Goal: Transaction & Acquisition: Purchase product/service

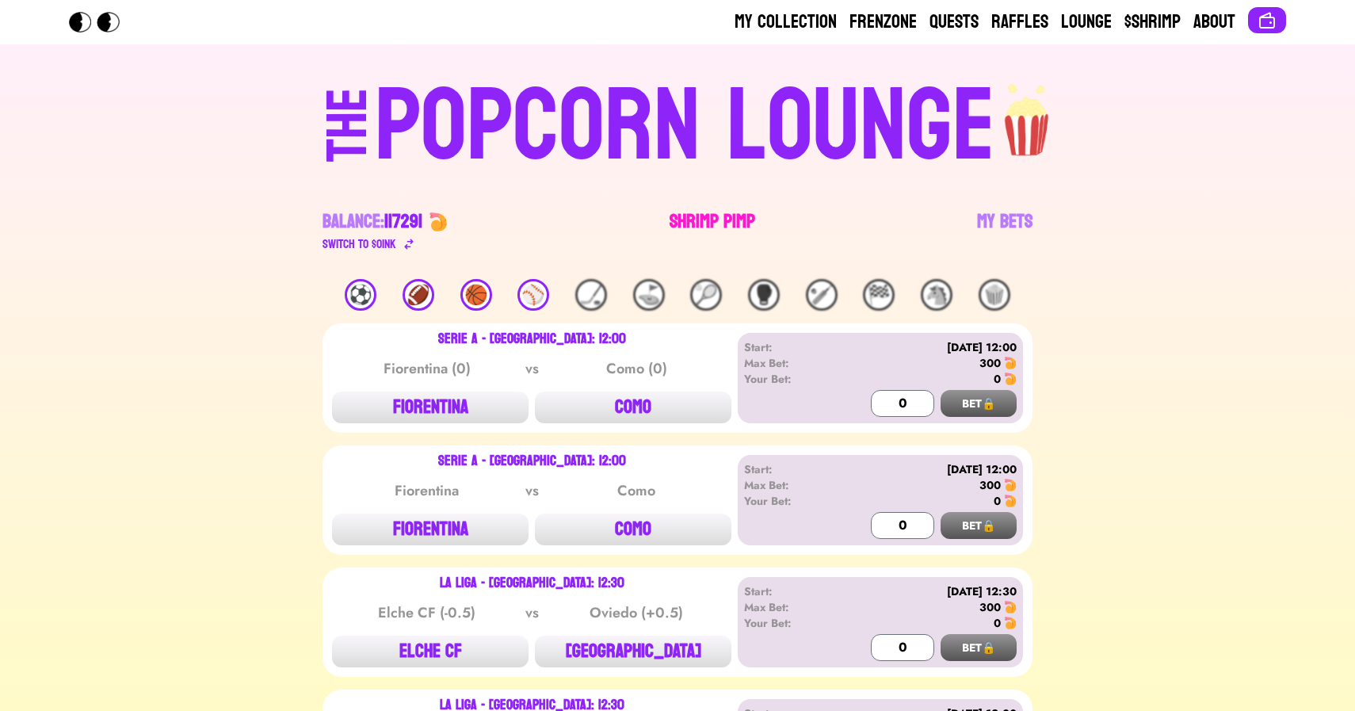
click at [708, 227] on link "Shrimp Pimp" at bounding box center [713, 231] width 86 height 44
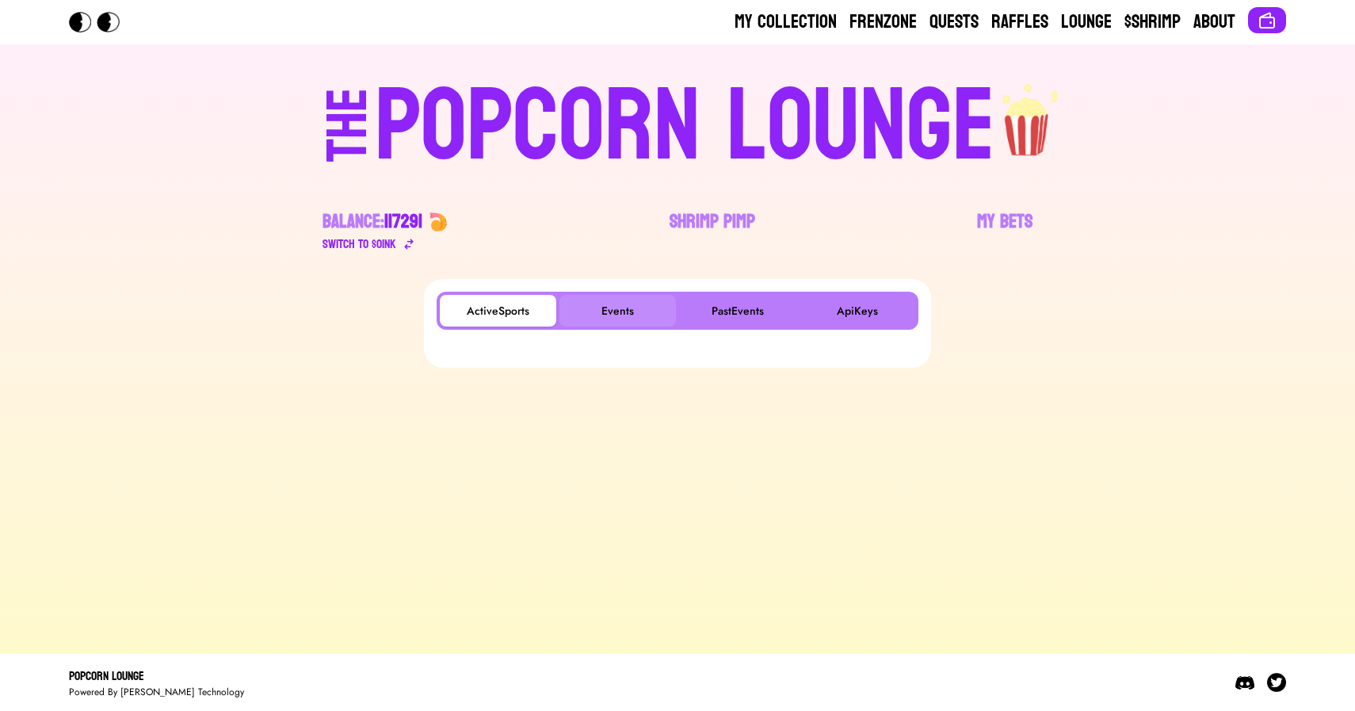
click at [609, 311] on button "Events" at bounding box center [617, 311] width 116 height 32
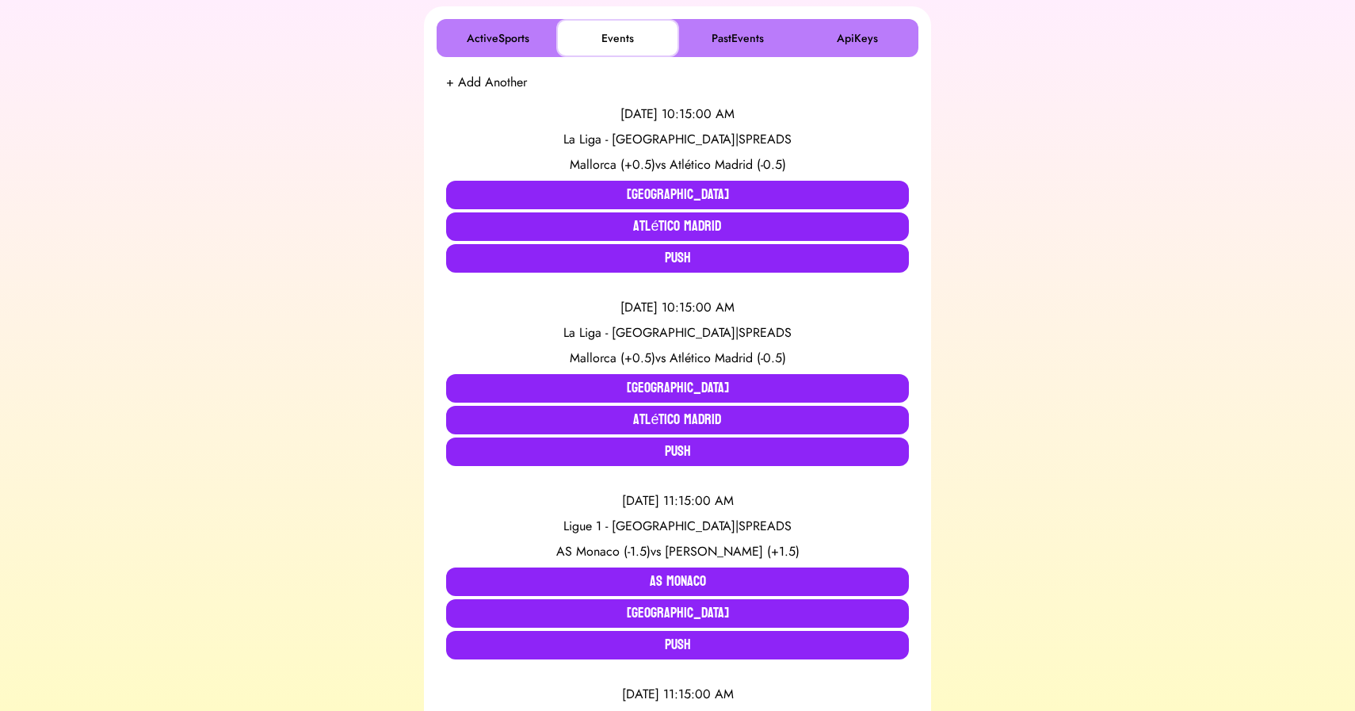
scroll to position [273, 0]
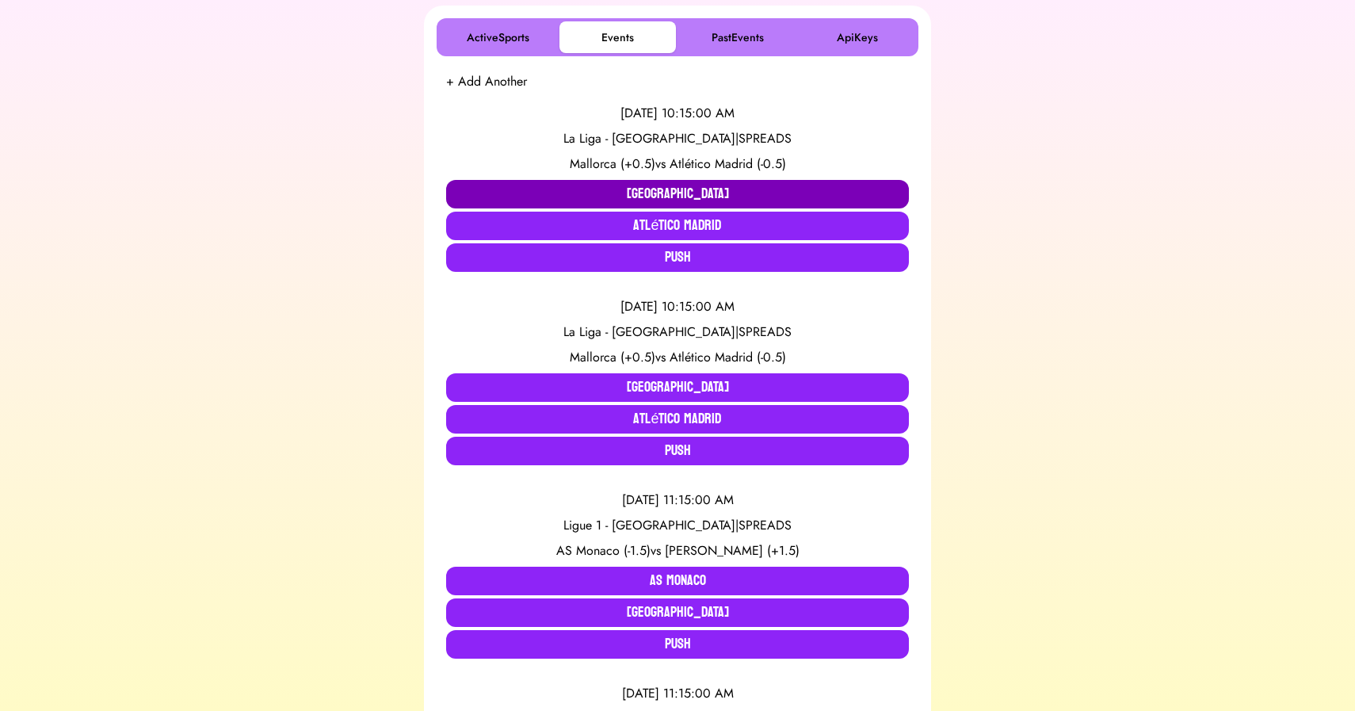
click at [681, 184] on button "[GEOGRAPHIC_DATA]" at bounding box center [677, 194] width 463 height 29
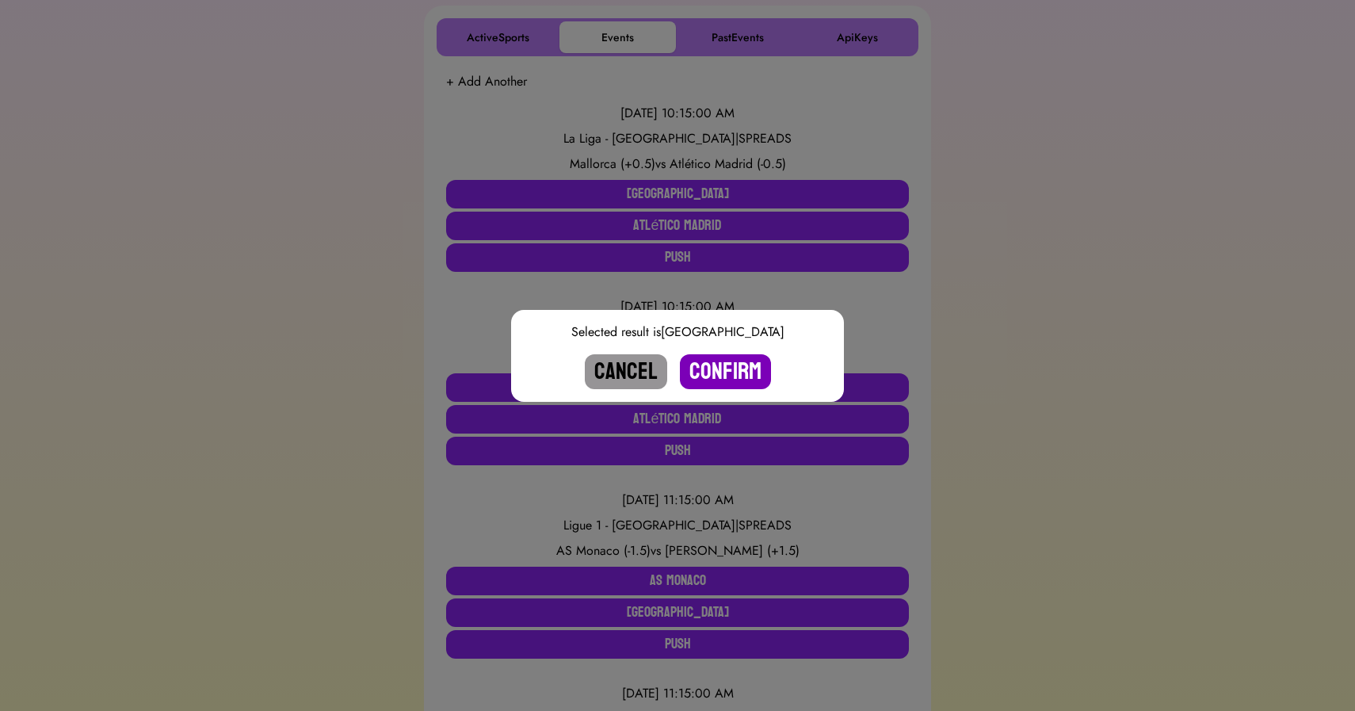
click at [733, 372] on button "Confirm" at bounding box center [725, 371] width 91 height 35
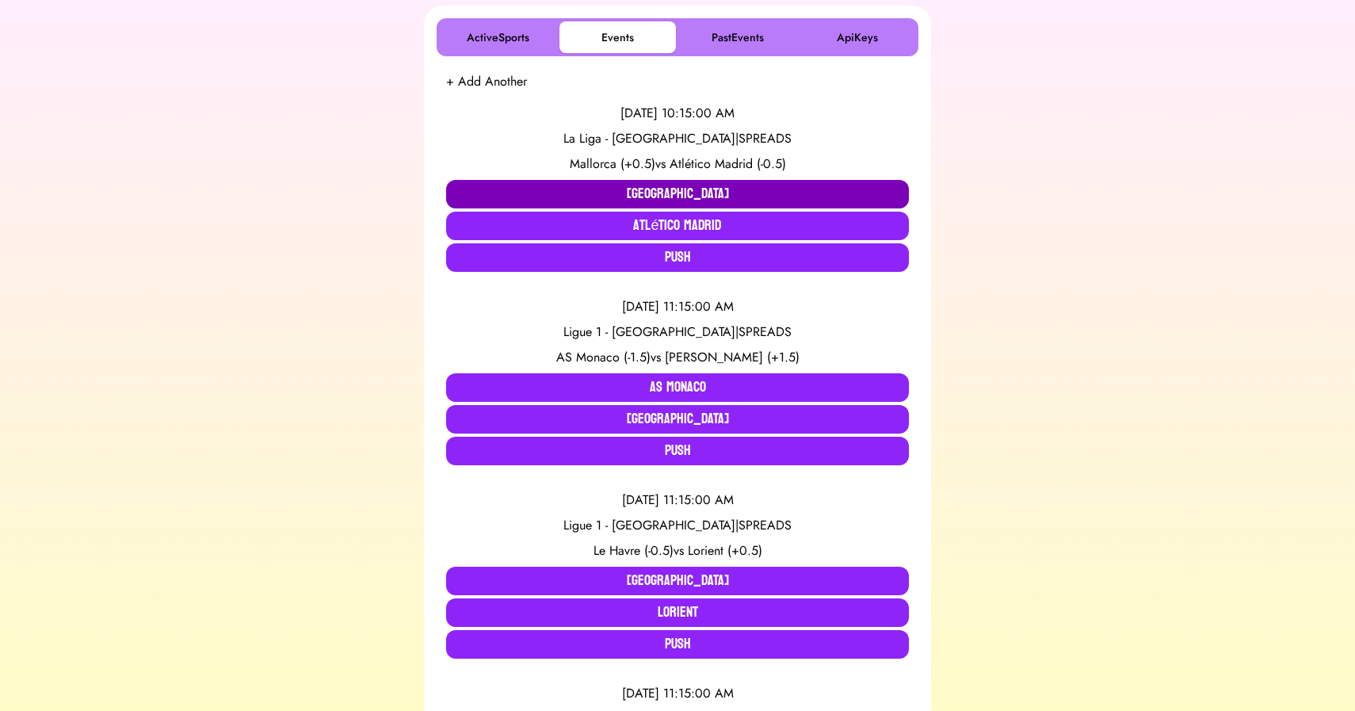
click at [553, 187] on button "[GEOGRAPHIC_DATA]" at bounding box center [677, 194] width 463 height 29
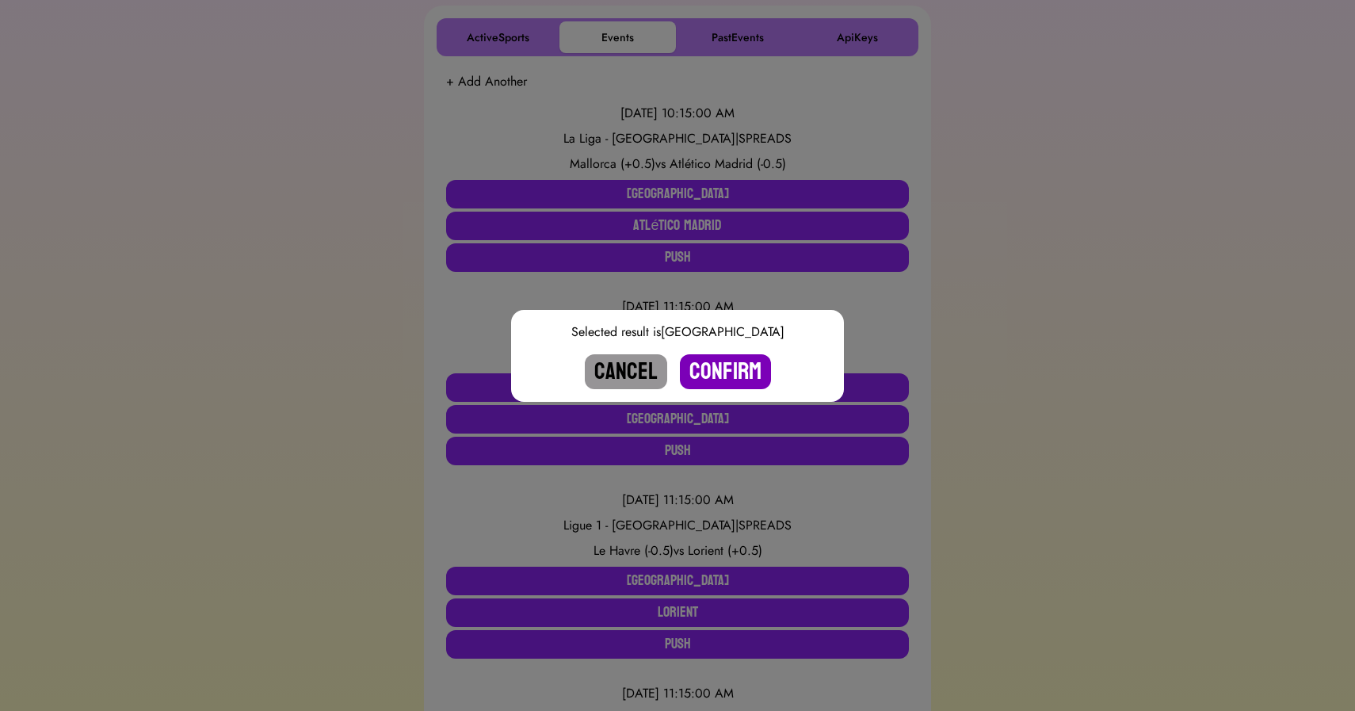
click at [738, 363] on button "Confirm" at bounding box center [725, 371] width 91 height 35
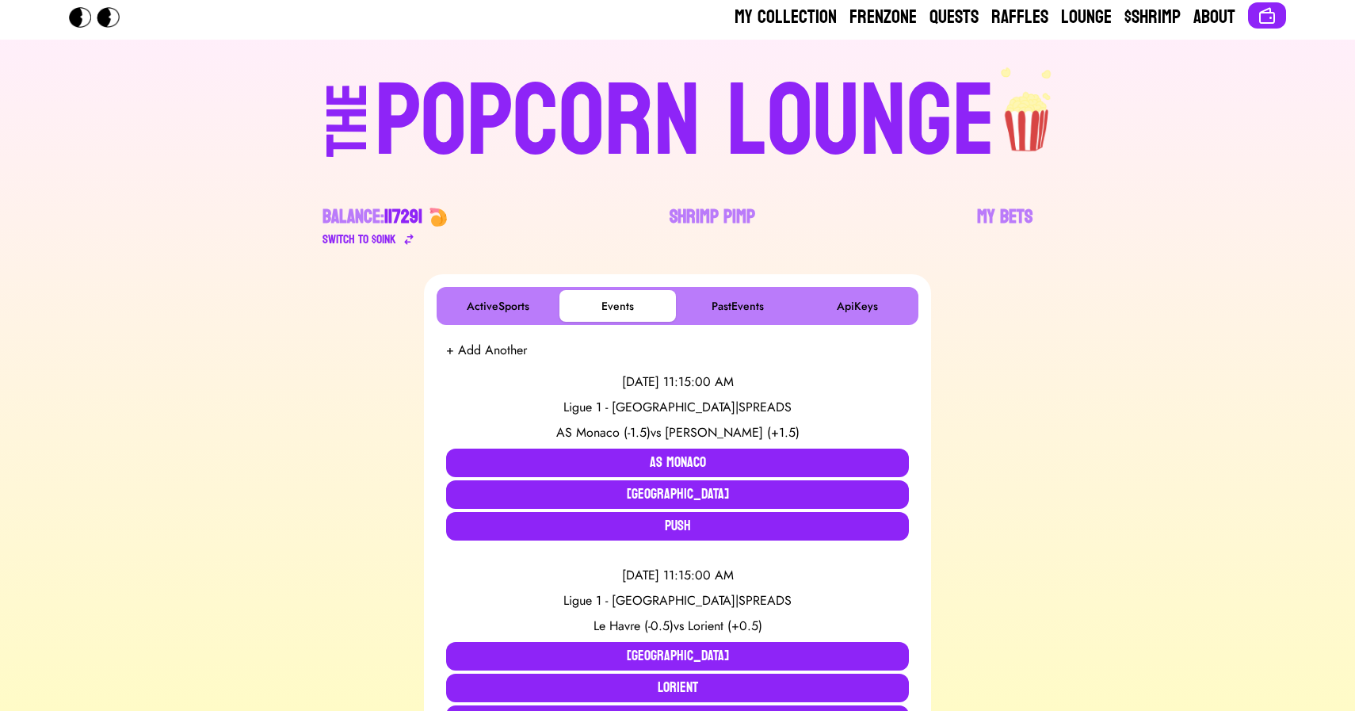
scroll to position [0, 0]
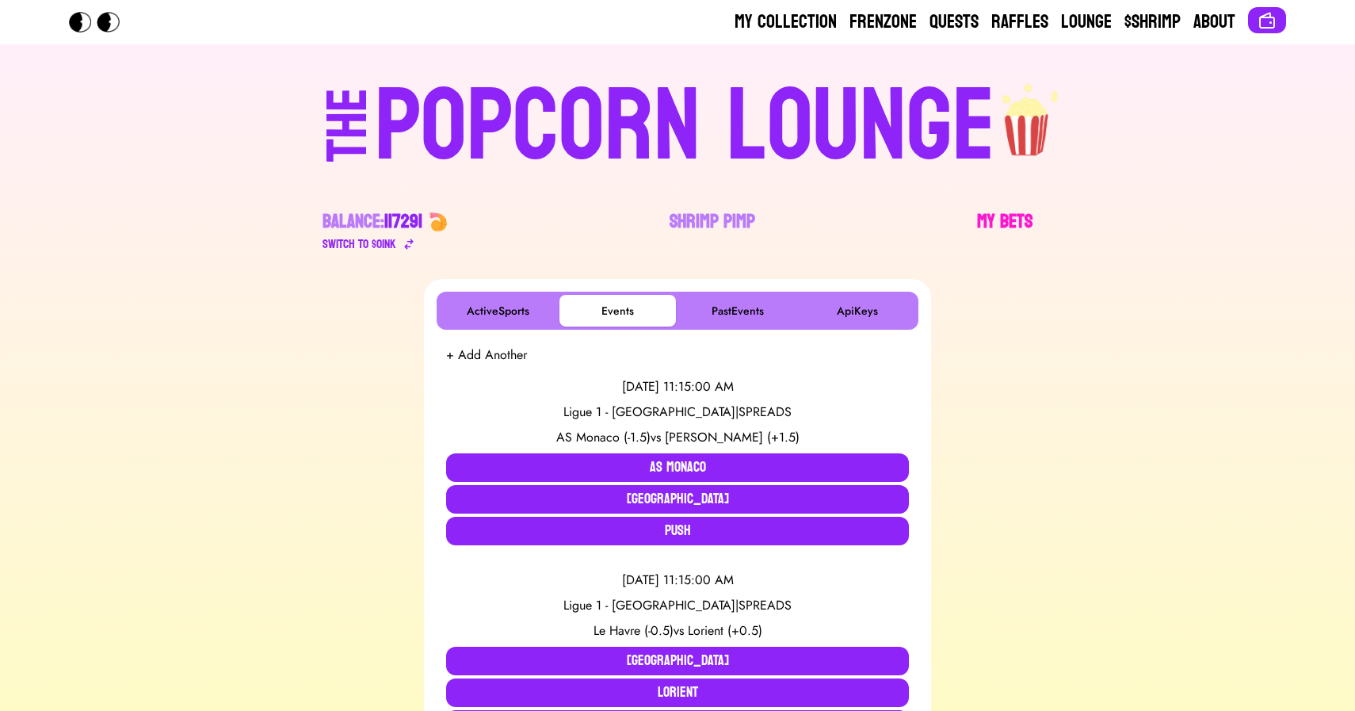
click at [1008, 214] on link "My Bets" at bounding box center [1004, 231] width 55 height 44
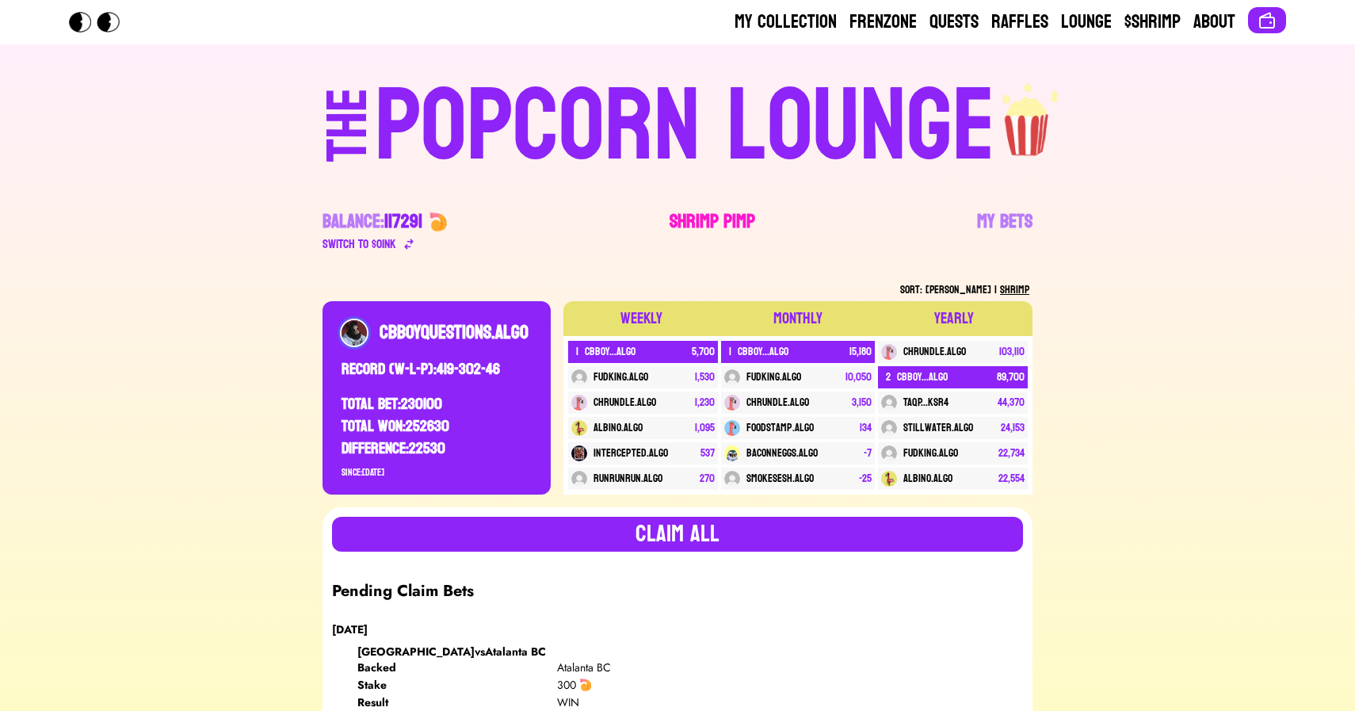
click at [704, 224] on link "Shrimp Pimp" at bounding box center [713, 231] width 86 height 44
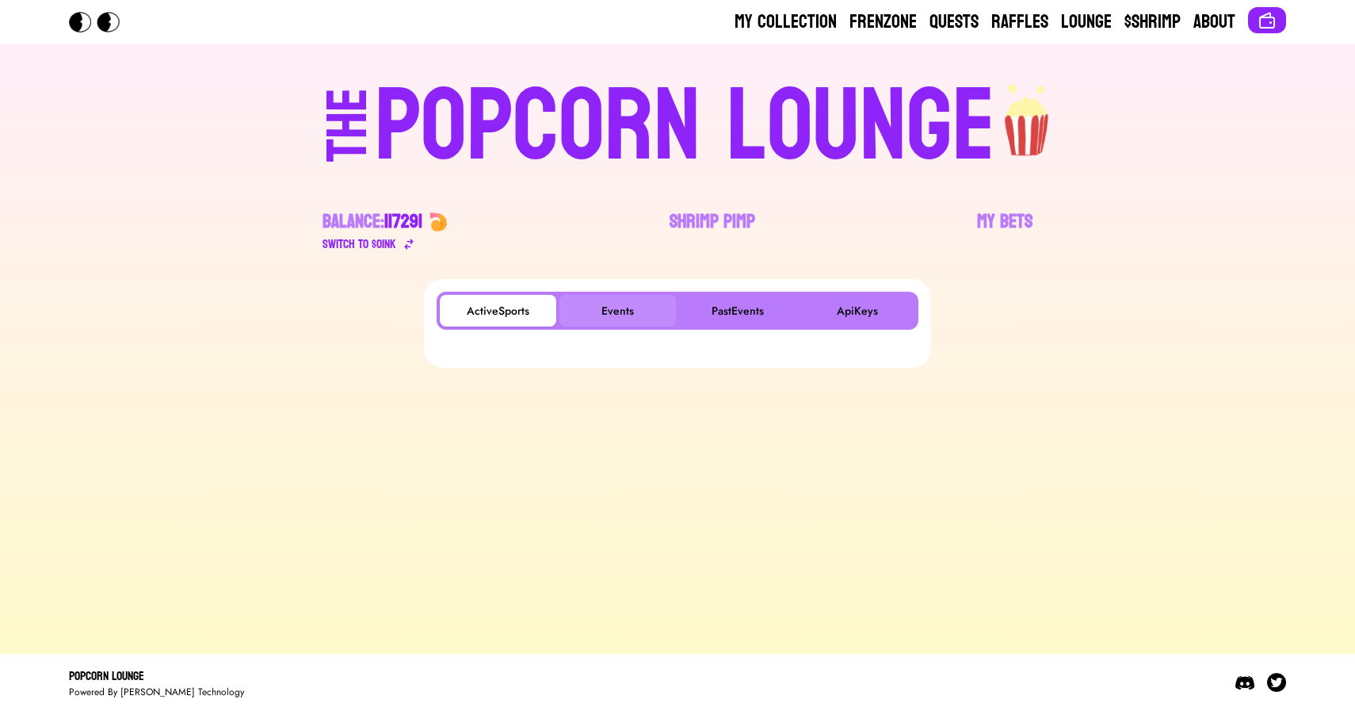
click at [597, 319] on button "Events" at bounding box center [617, 311] width 116 height 32
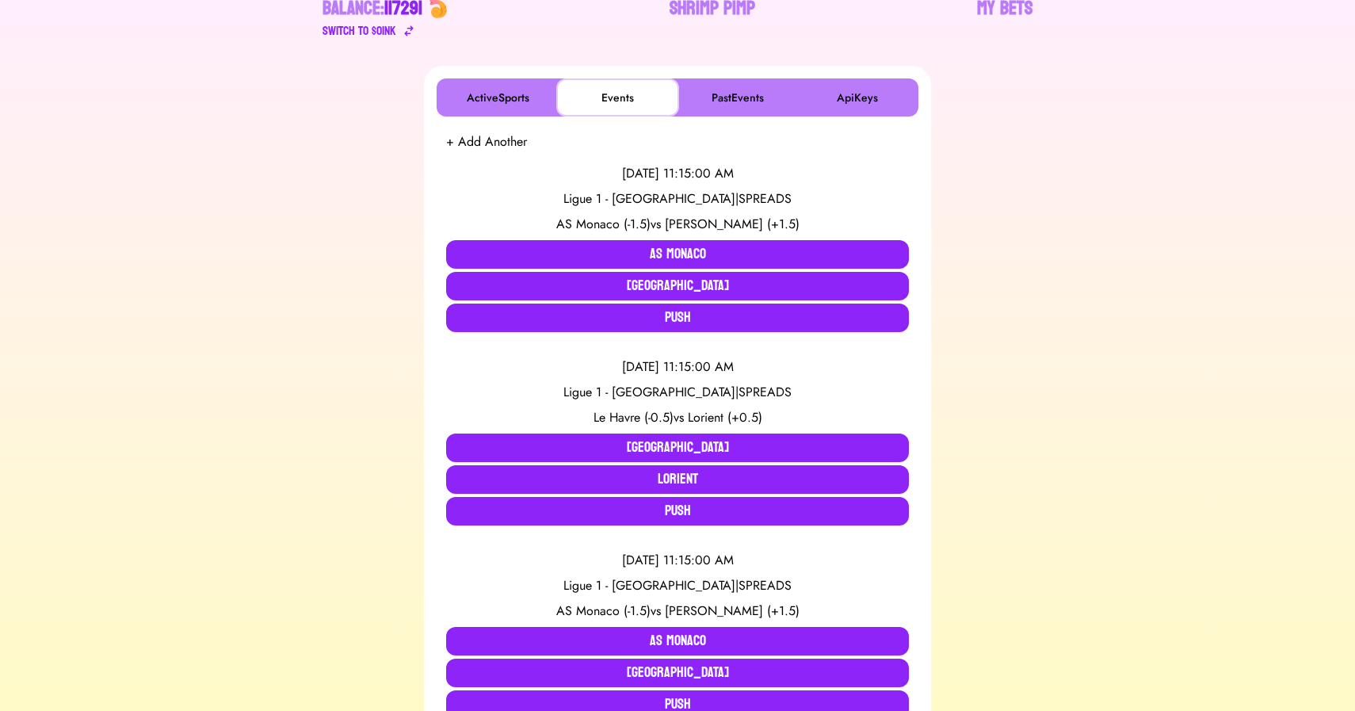
scroll to position [246, 0]
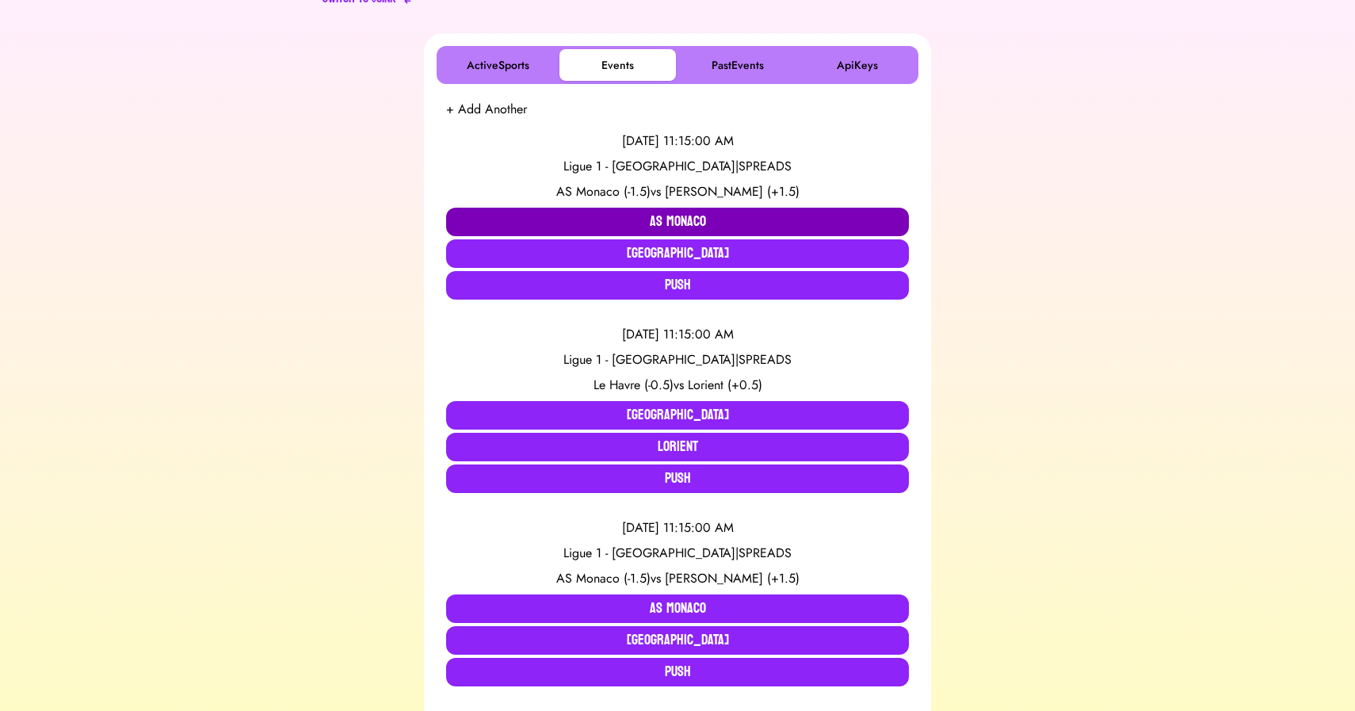
click at [561, 216] on button "AS Monaco" at bounding box center [677, 222] width 463 height 29
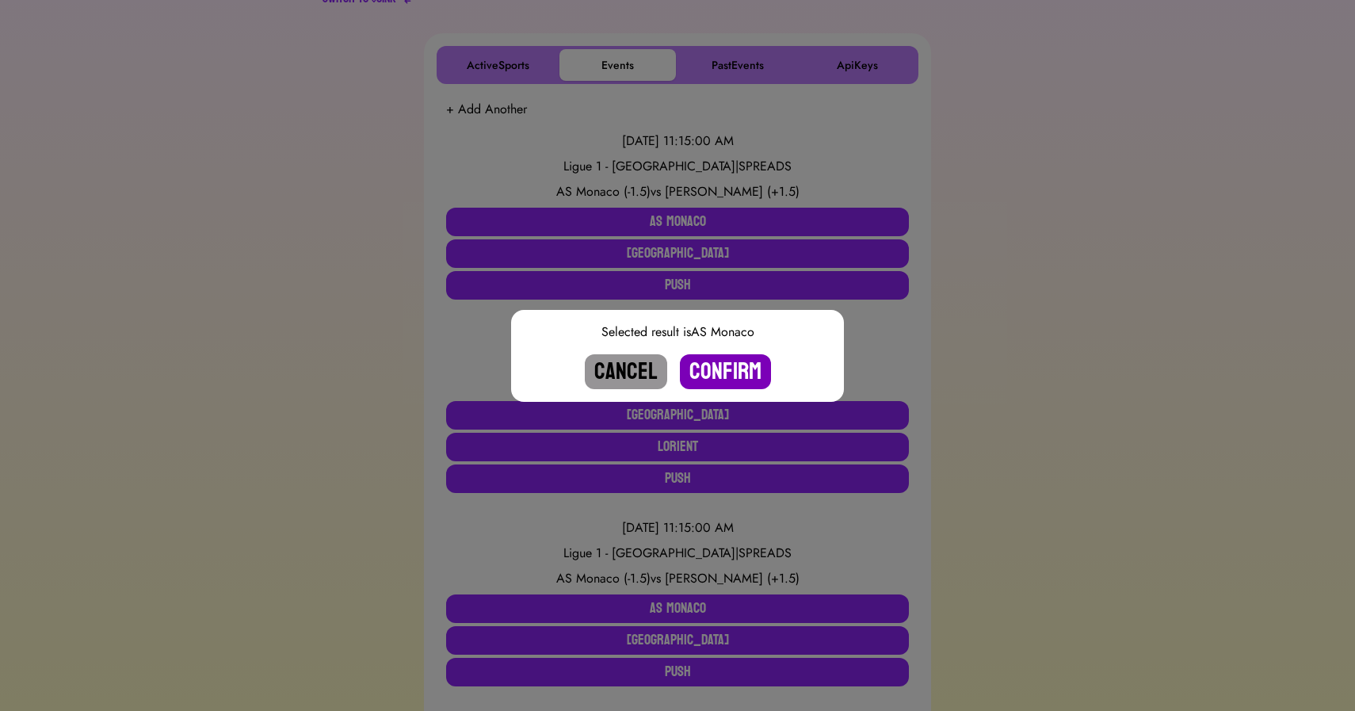
click at [735, 373] on button "Confirm" at bounding box center [725, 371] width 91 height 35
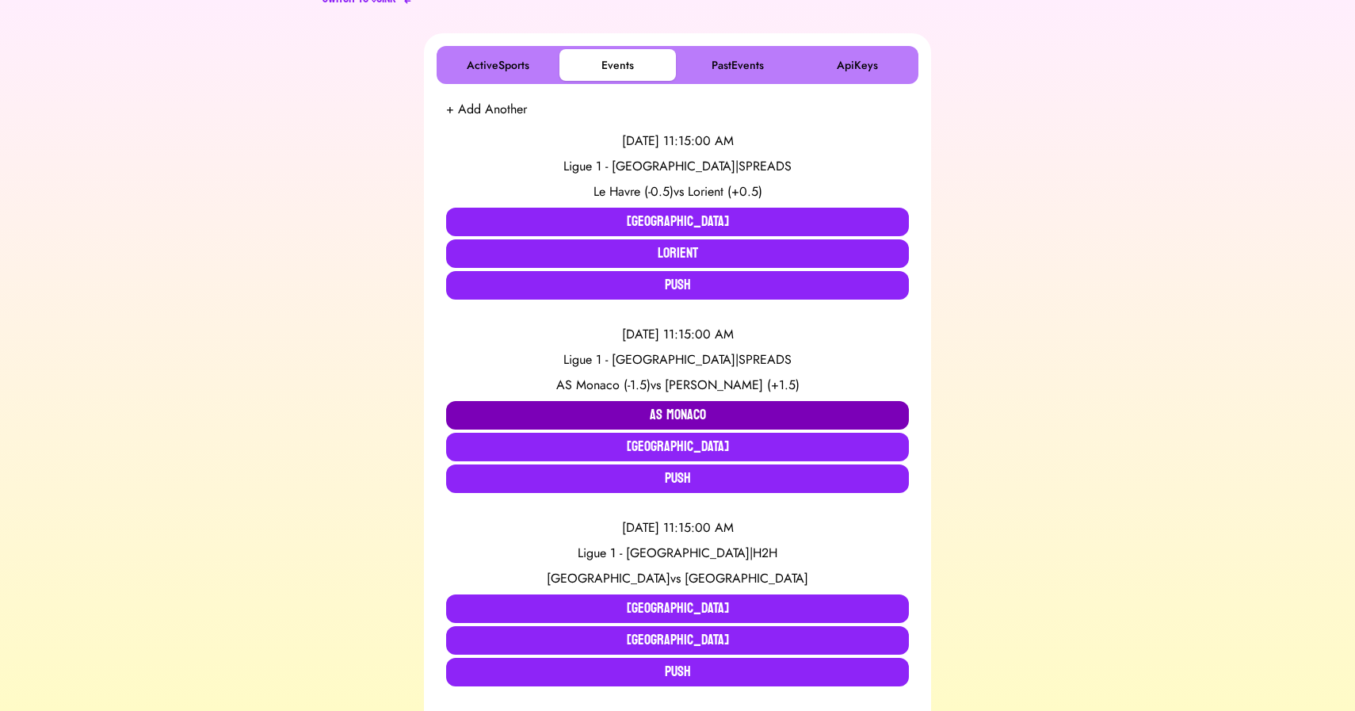
click at [634, 412] on button "AS Monaco" at bounding box center [677, 415] width 463 height 29
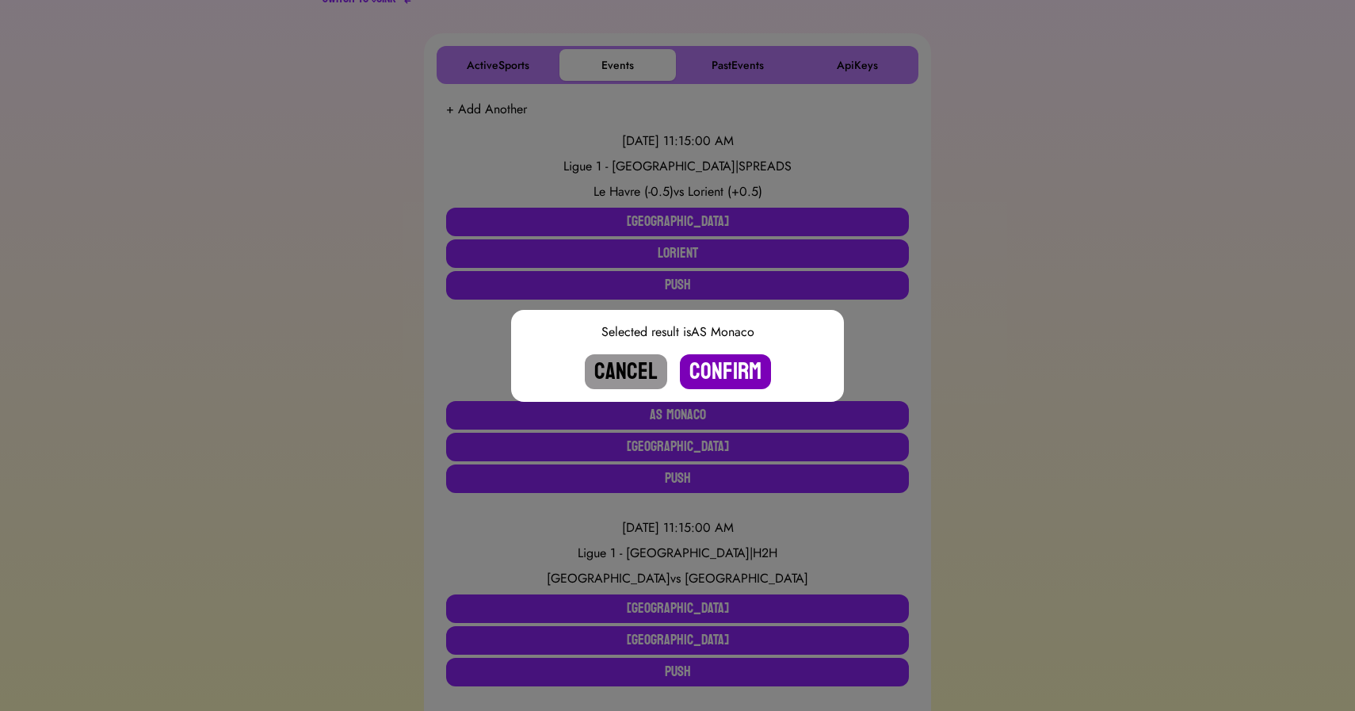
click at [732, 373] on button "Confirm" at bounding box center [725, 371] width 91 height 35
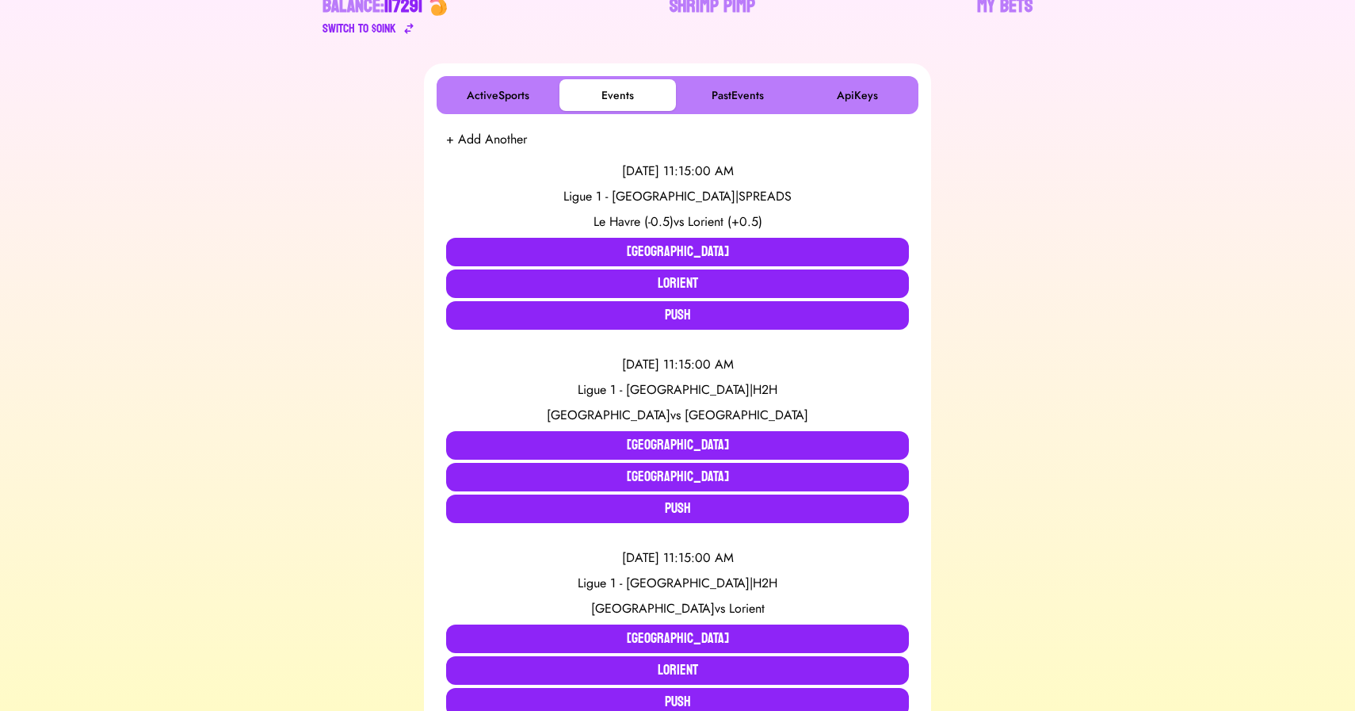
scroll to position [218, 0]
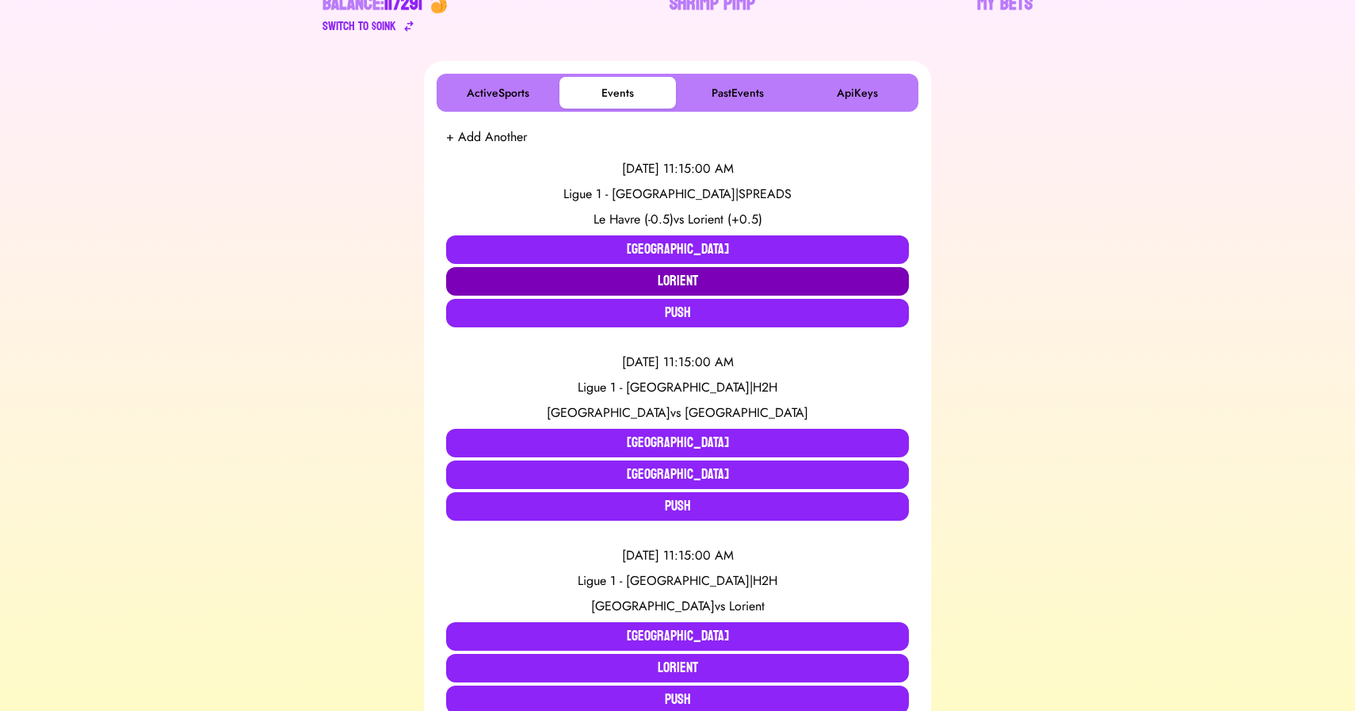
click at [536, 283] on button "Lorient" at bounding box center [677, 281] width 463 height 29
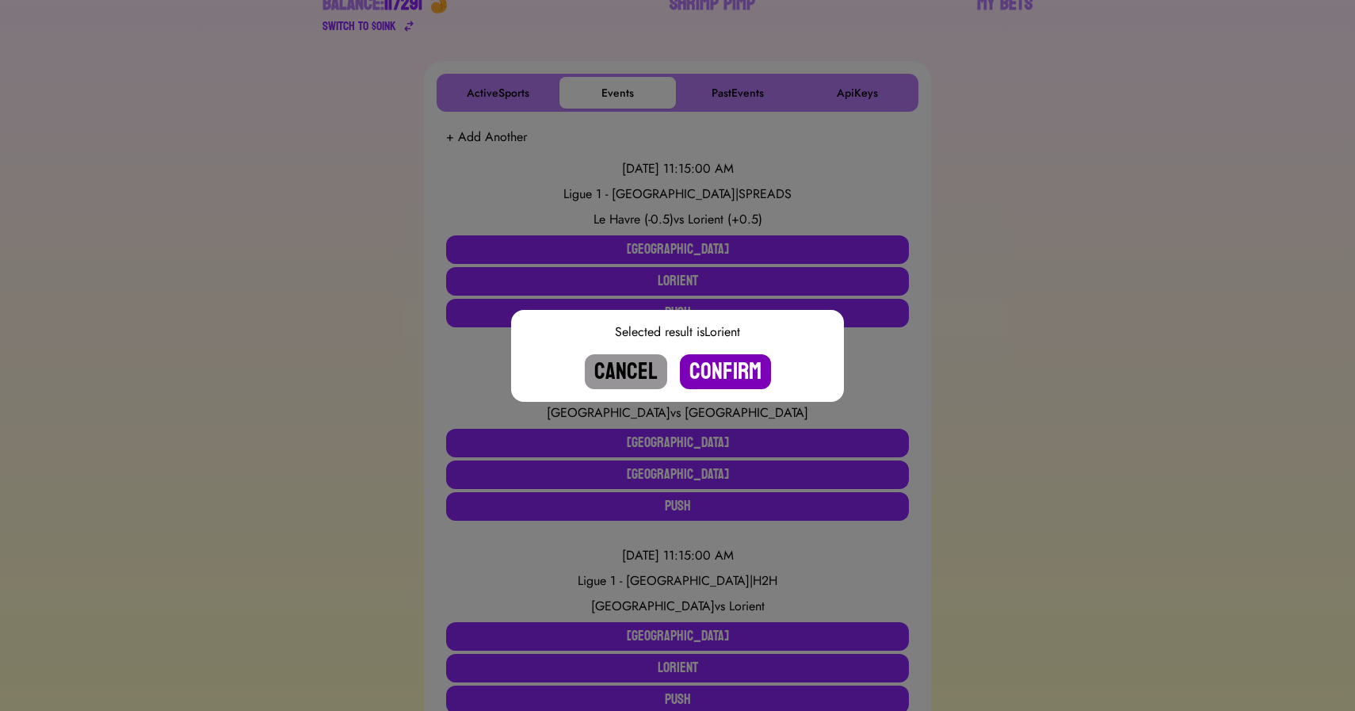
click at [728, 376] on button "Confirm" at bounding box center [725, 371] width 91 height 35
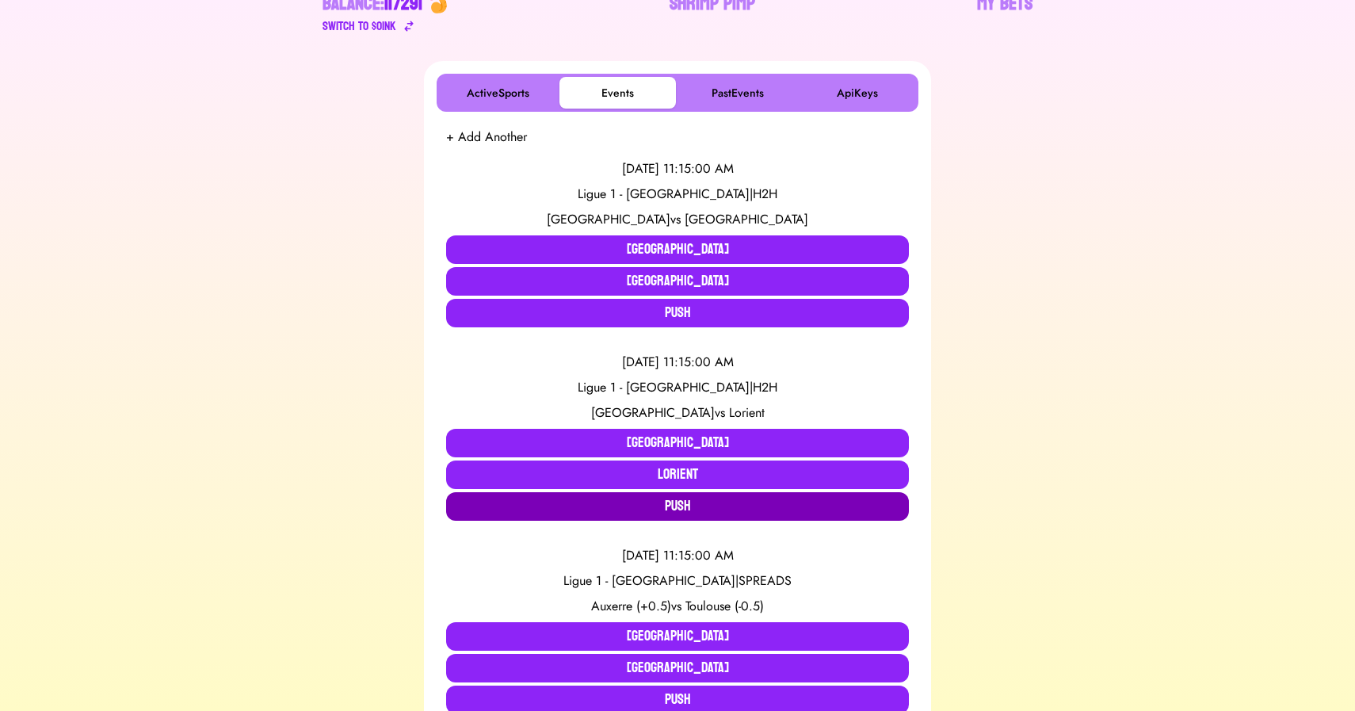
click at [597, 507] on button "Push" at bounding box center [677, 506] width 463 height 29
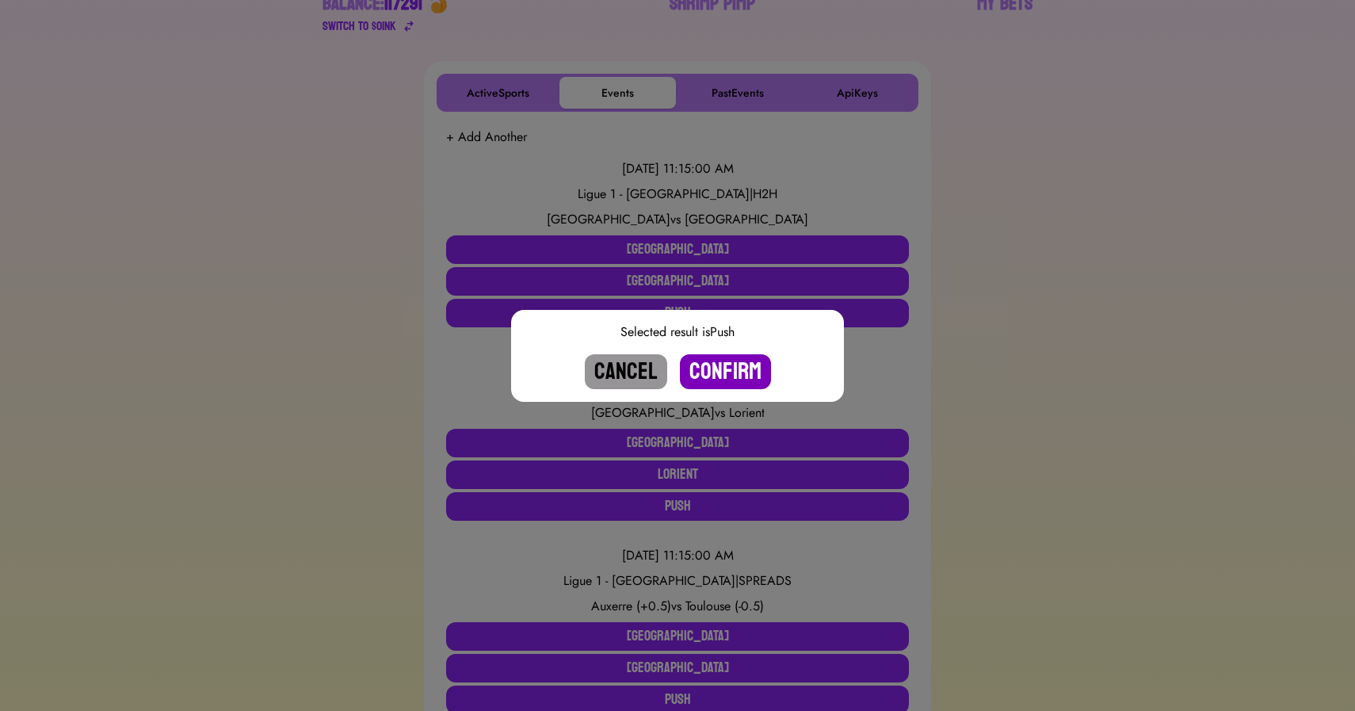
click at [719, 379] on button "Confirm" at bounding box center [725, 371] width 91 height 35
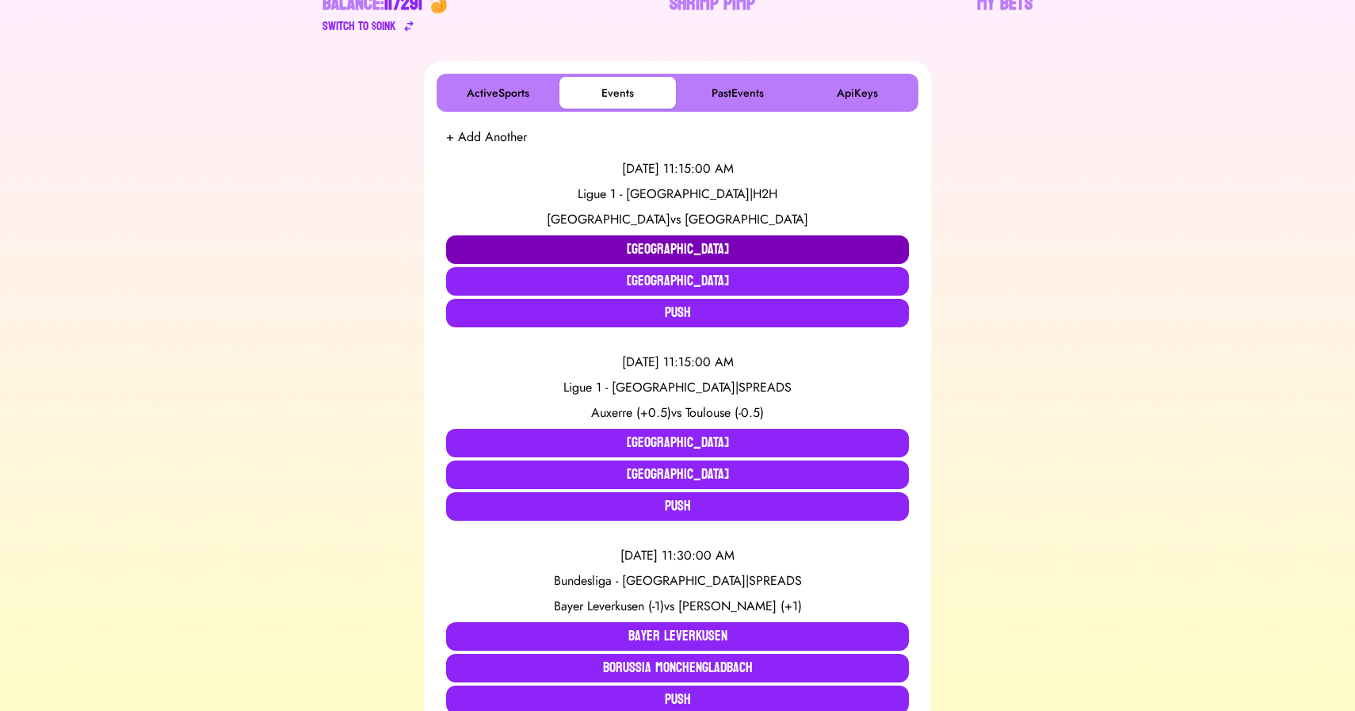
click at [585, 243] on button "[GEOGRAPHIC_DATA]" at bounding box center [677, 249] width 463 height 29
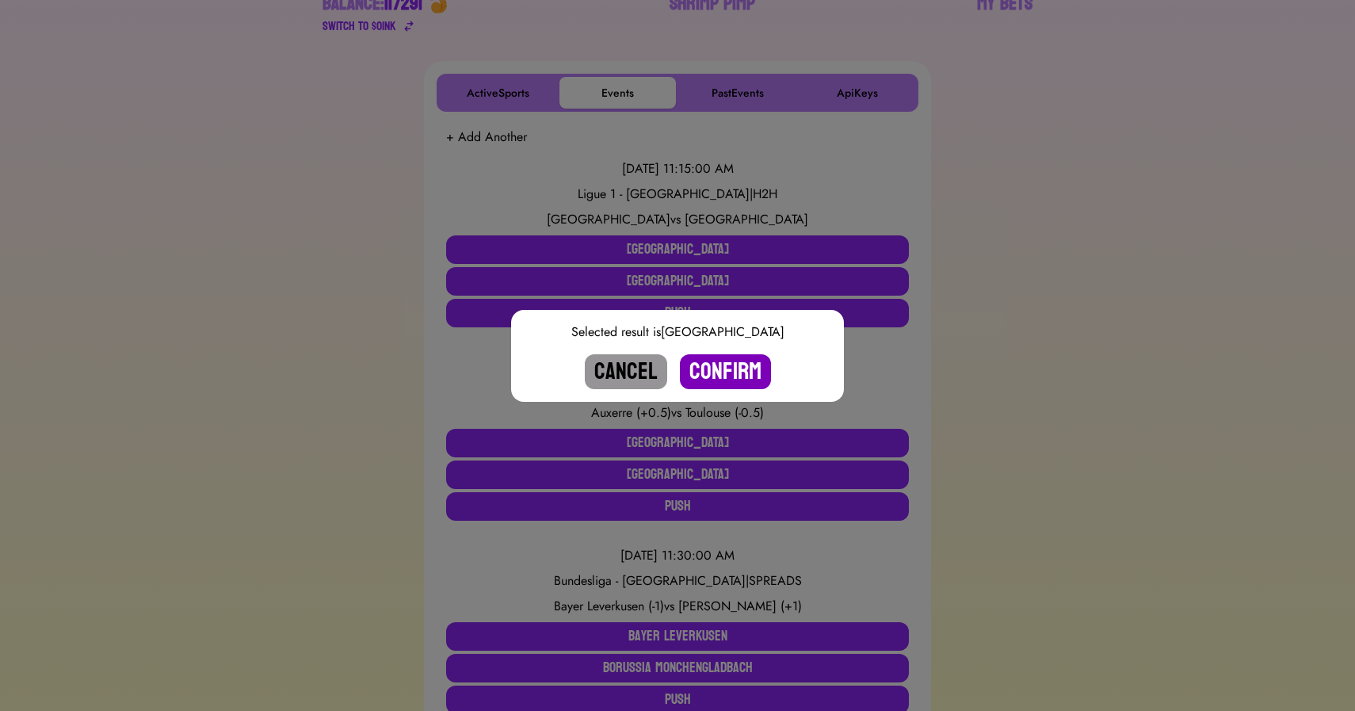
click at [719, 364] on button "Confirm" at bounding box center [725, 371] width 91 height 35
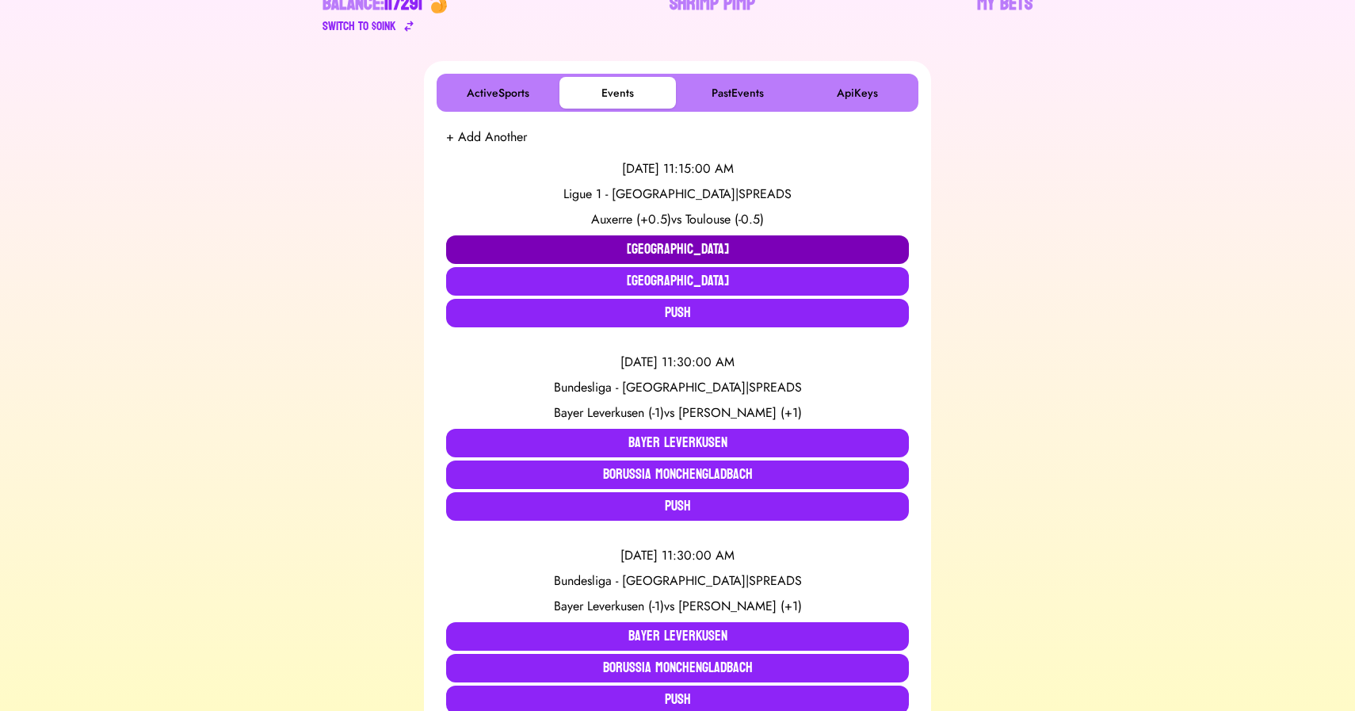
click at [605, 242] on button "[GEOGRAPHIC_DATA]" at bounding box center [677, 249] width 463 height 29
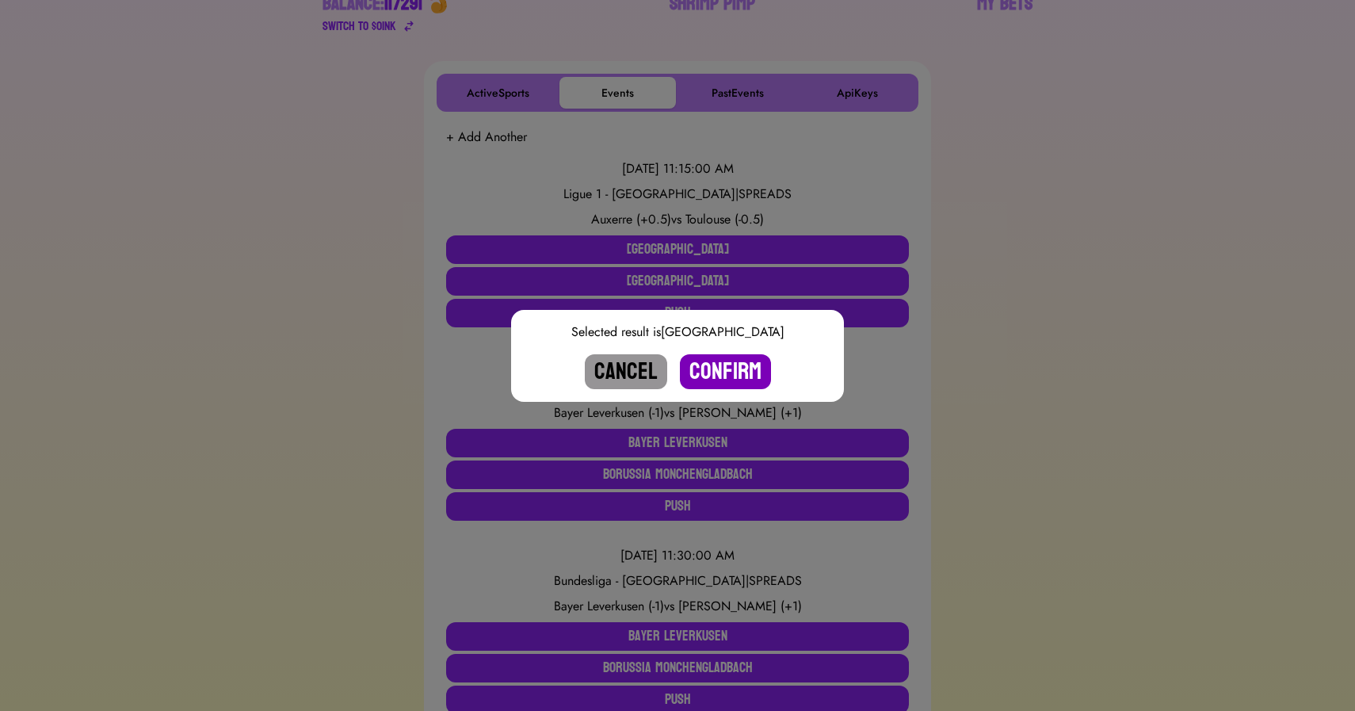
click at [729, 362] on button "Confirm" at bounding box center [725, 371] width 91 height 35
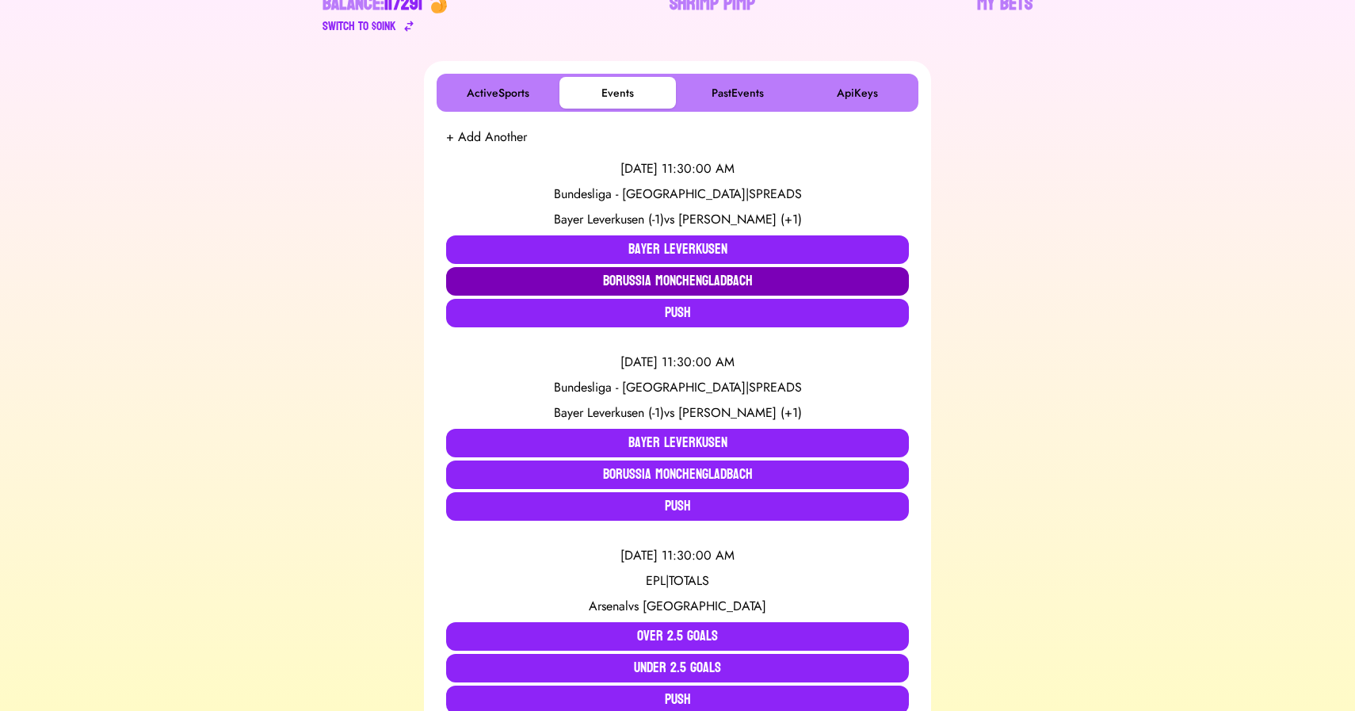
click at [634, 288] on button "Borussia Monchengladbach" at bounding box center [677, 281] width 463 height 29
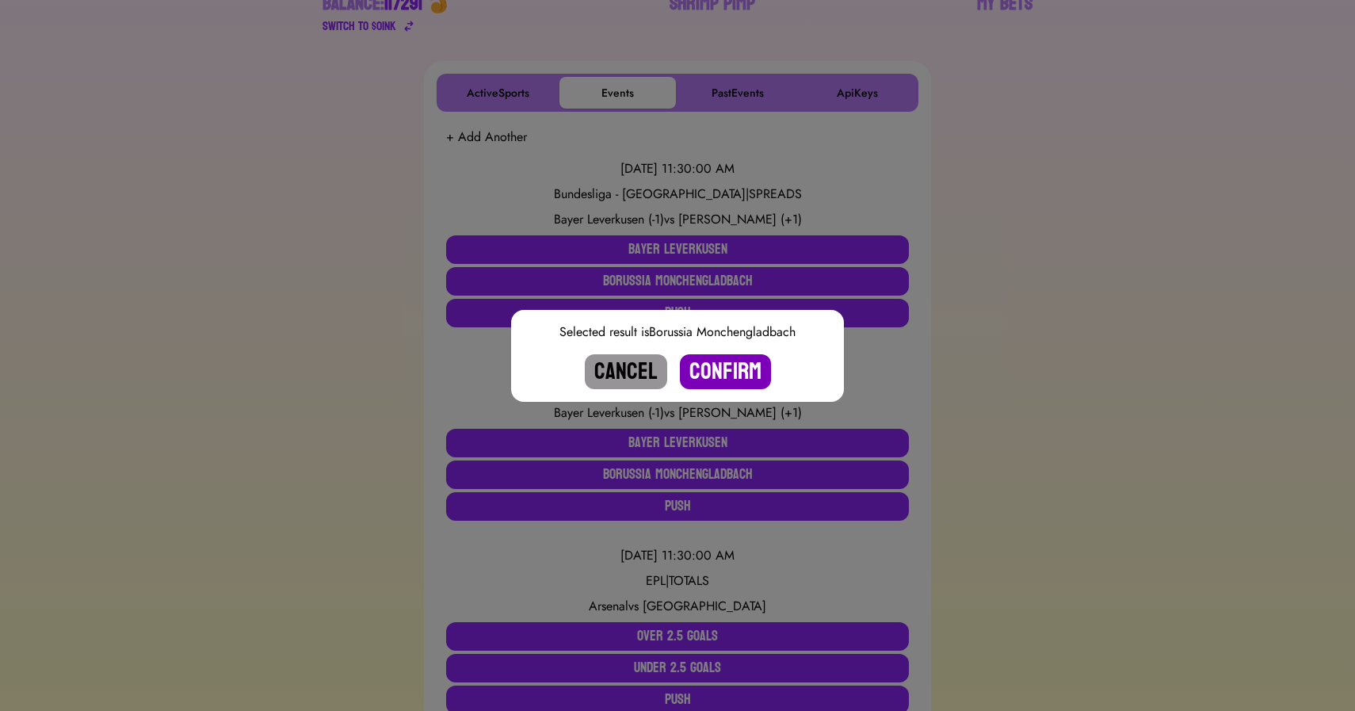
click at [719, 372] on button "Confirm" at bounding box center [725, 371] width 91 height 35
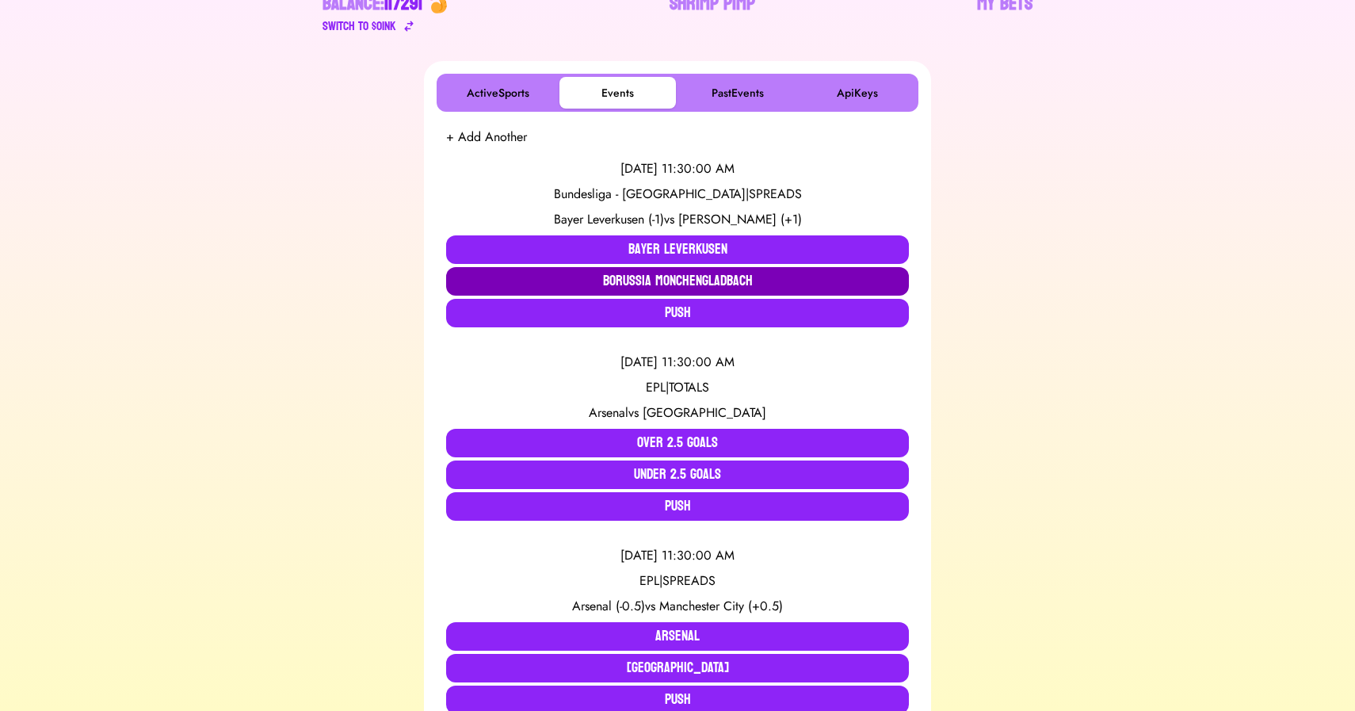
click at [669, 280] on button "Borussia Monchengladbach" at bounding box center [677, 281] width 463 height 29
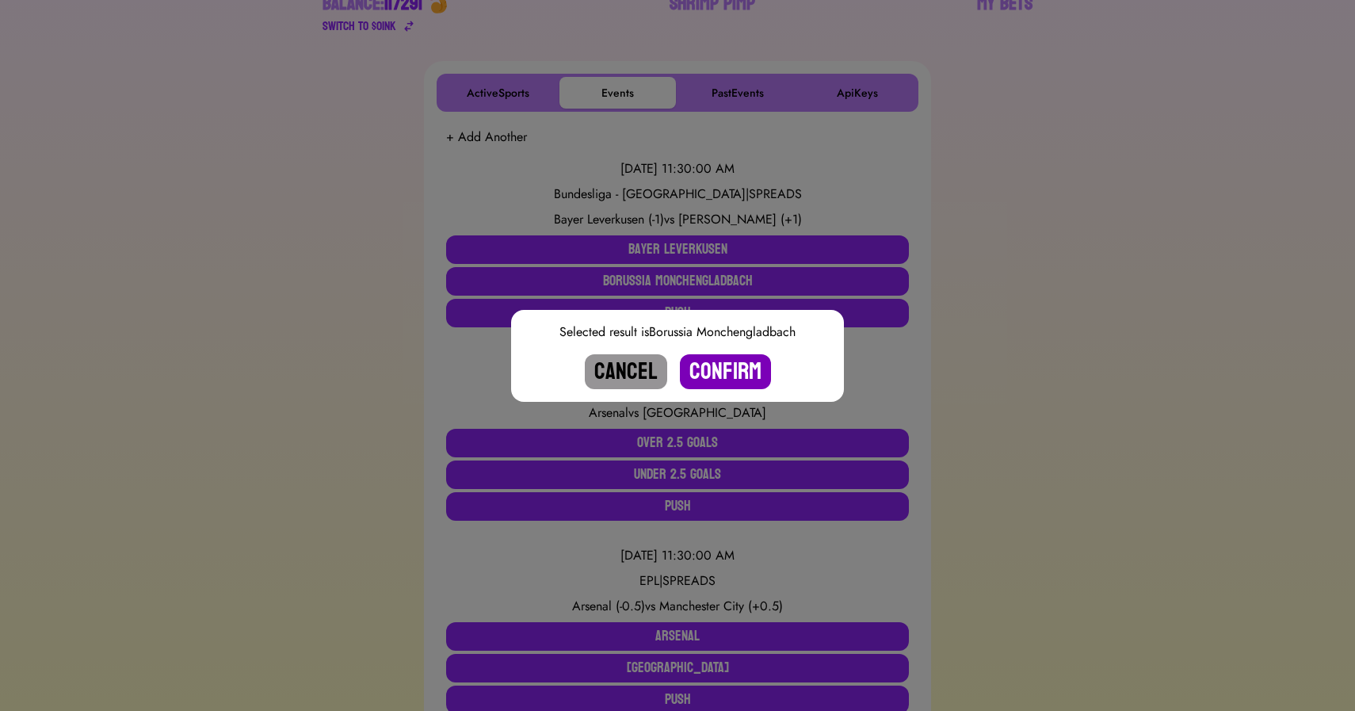
click at [714, 369] on button "Confirm" at bounding box center [725, 371] width 91 height 35
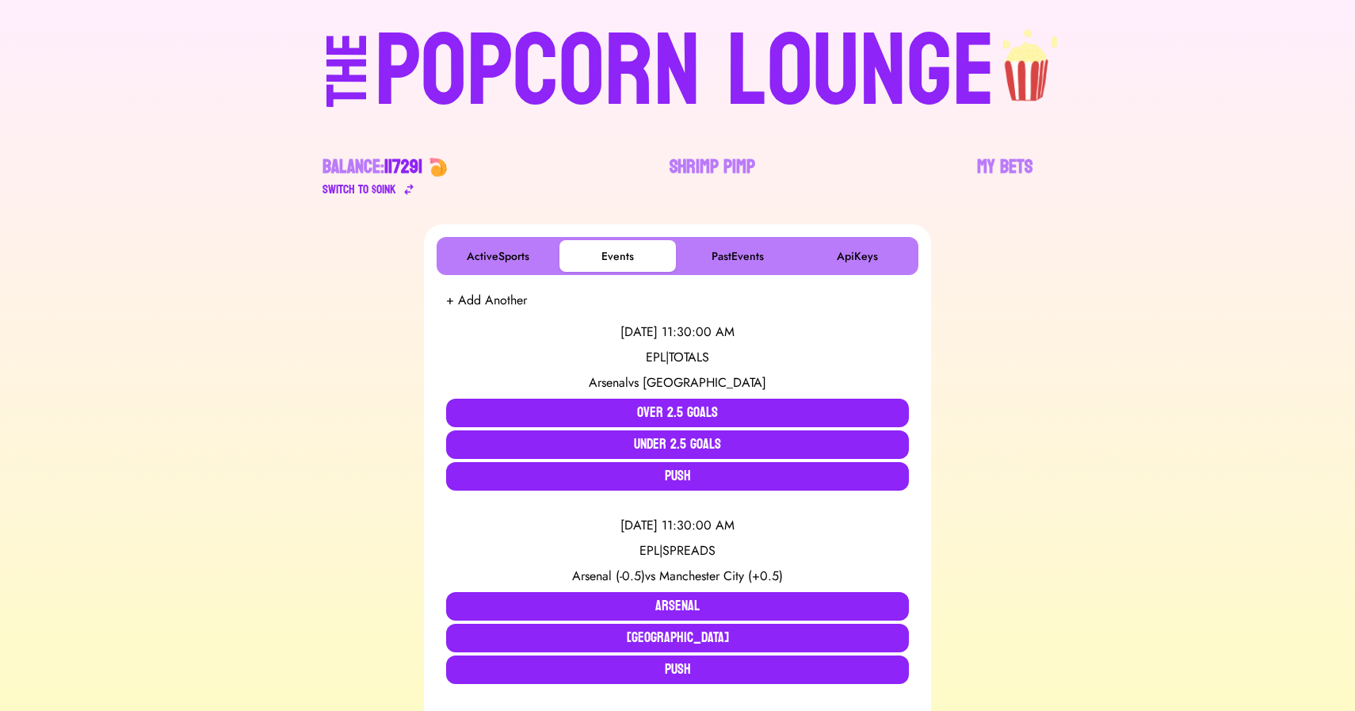
scroll to position [0, 0]
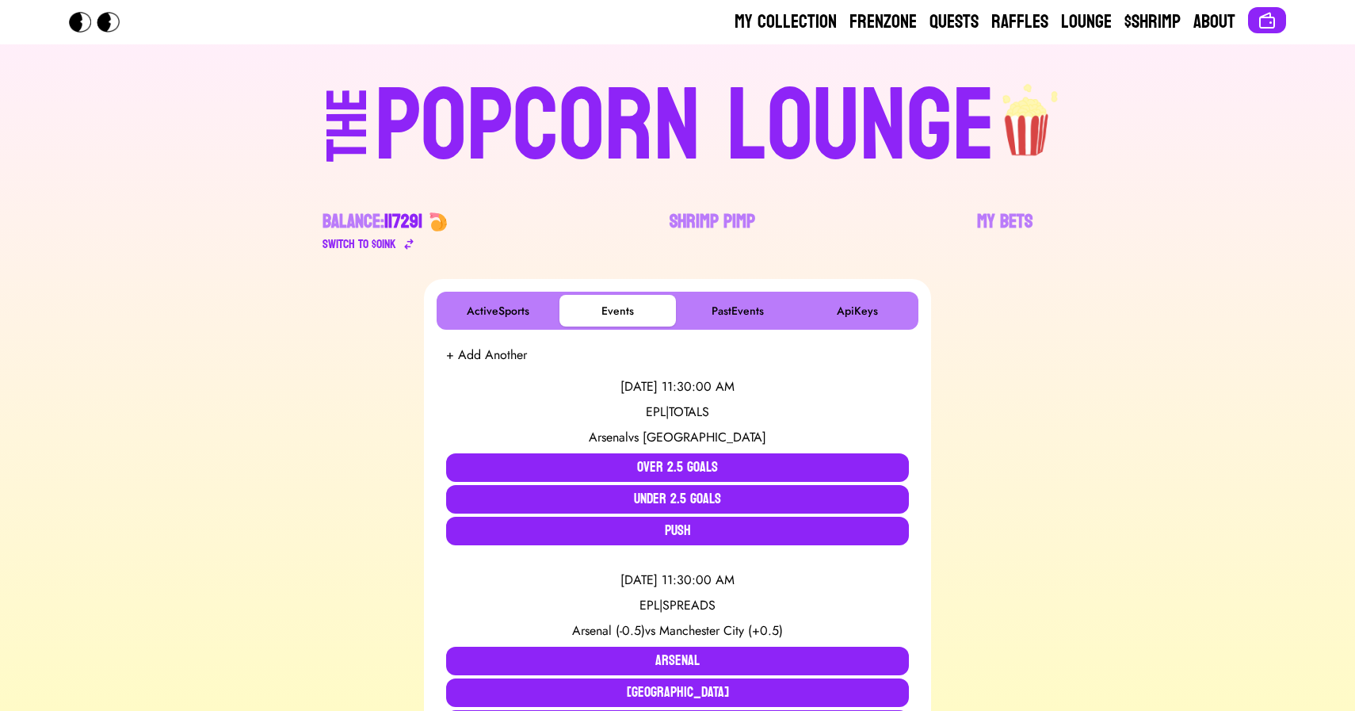
click at [424, 95] on div "POPCORN LOUNGE" at bounding box center [685, 126] width 620 height 101
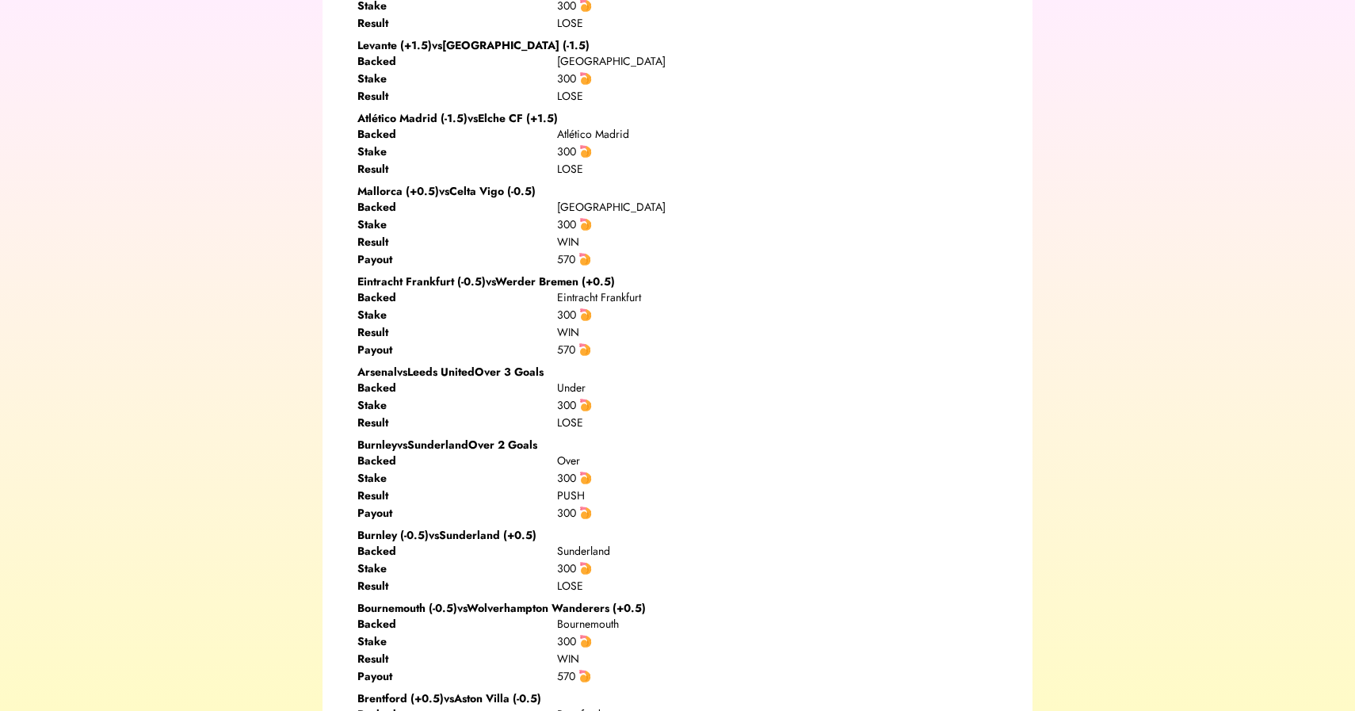
scroll to position [1213, 0]
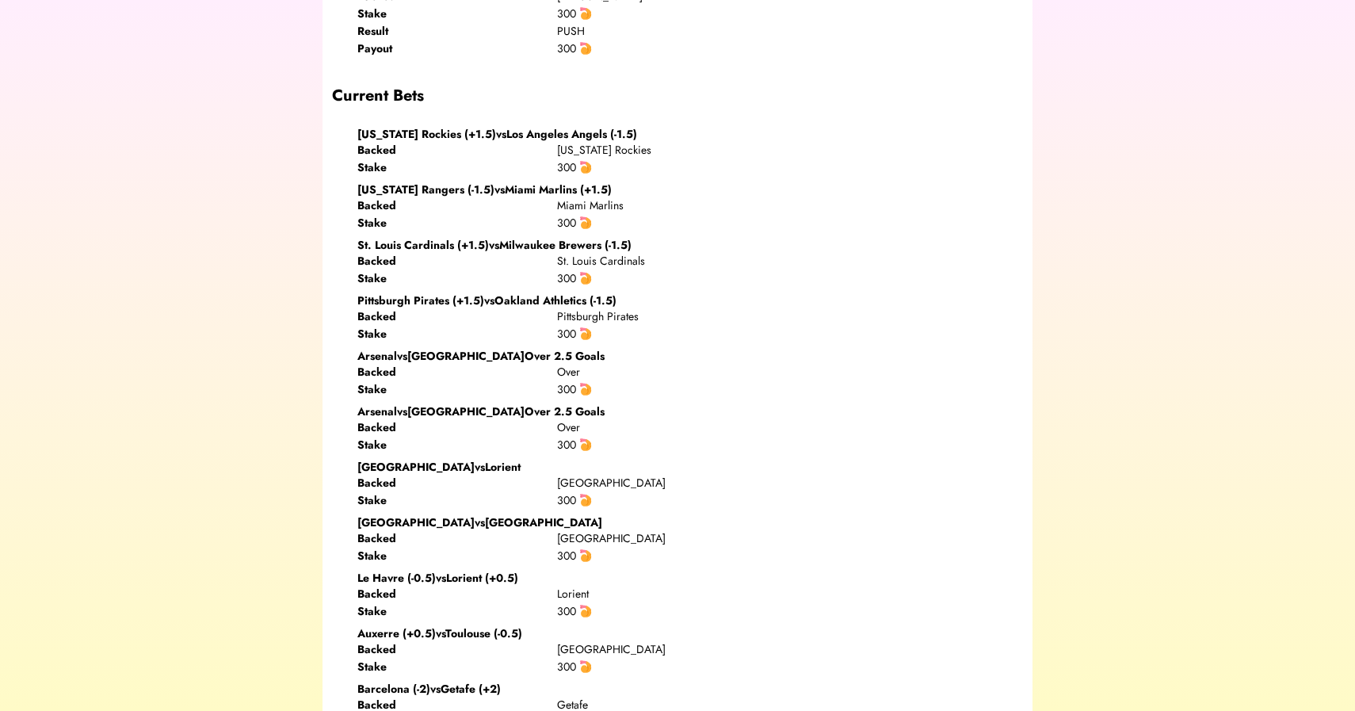
click at [765, 300] on div "Pittsburgh Pirates (+1.5) vs Oakland Athletics (-1.5)" at bounding box center [690, 300] width 666 height 16
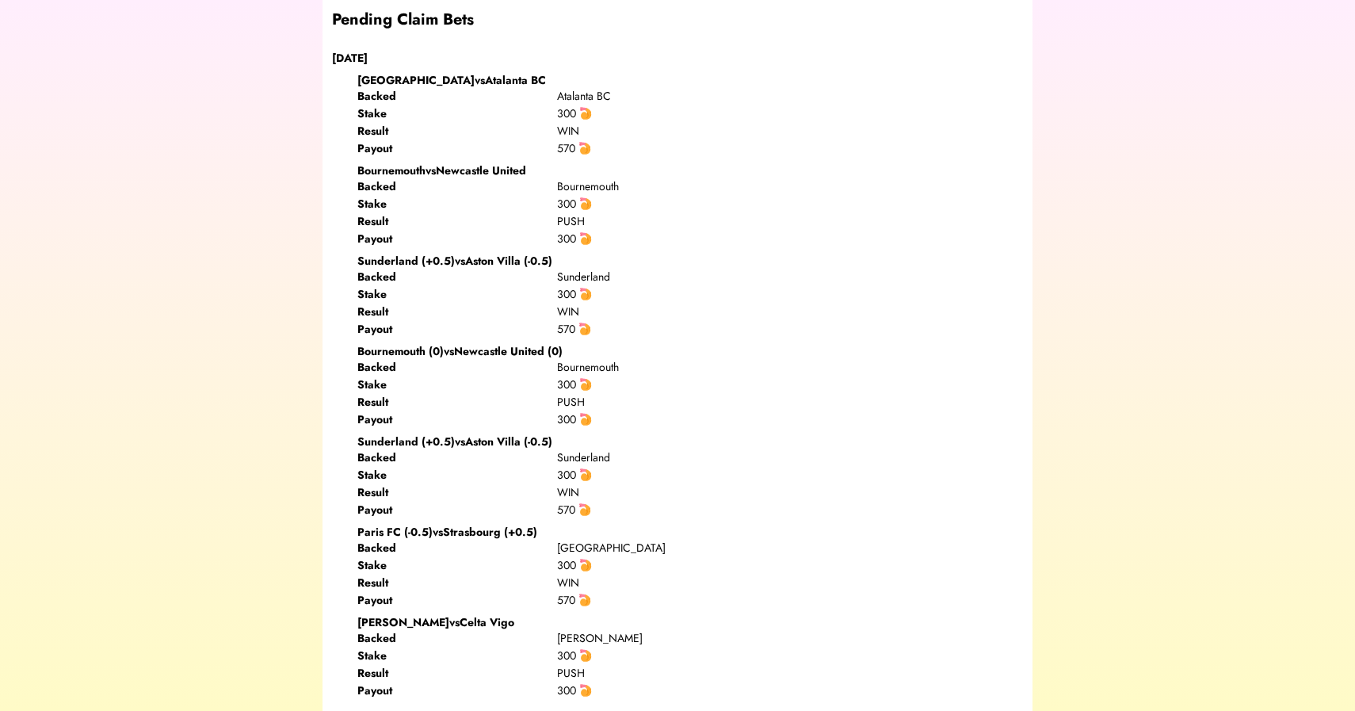
scroll to position [0, 0]
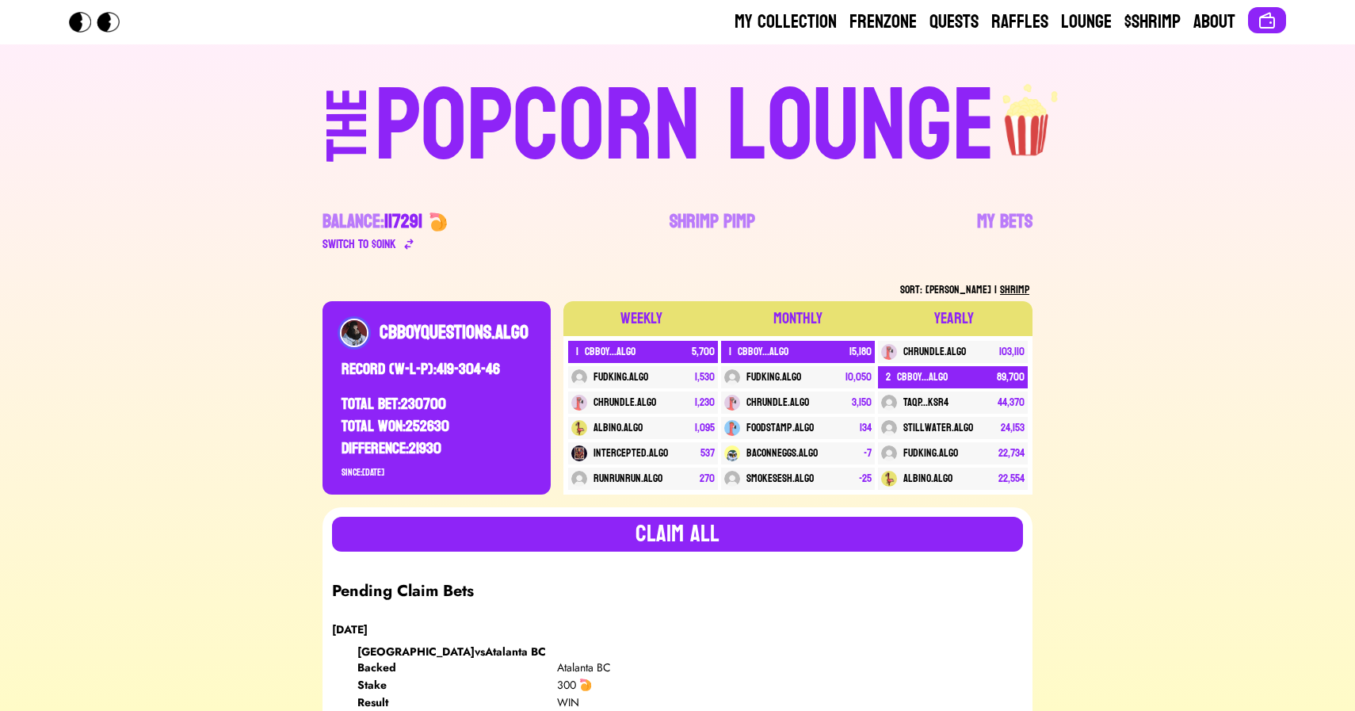
click at [665, 134] on div "POPCORN LOUNGE" at bounding box center [685, 126] width 620 height 101
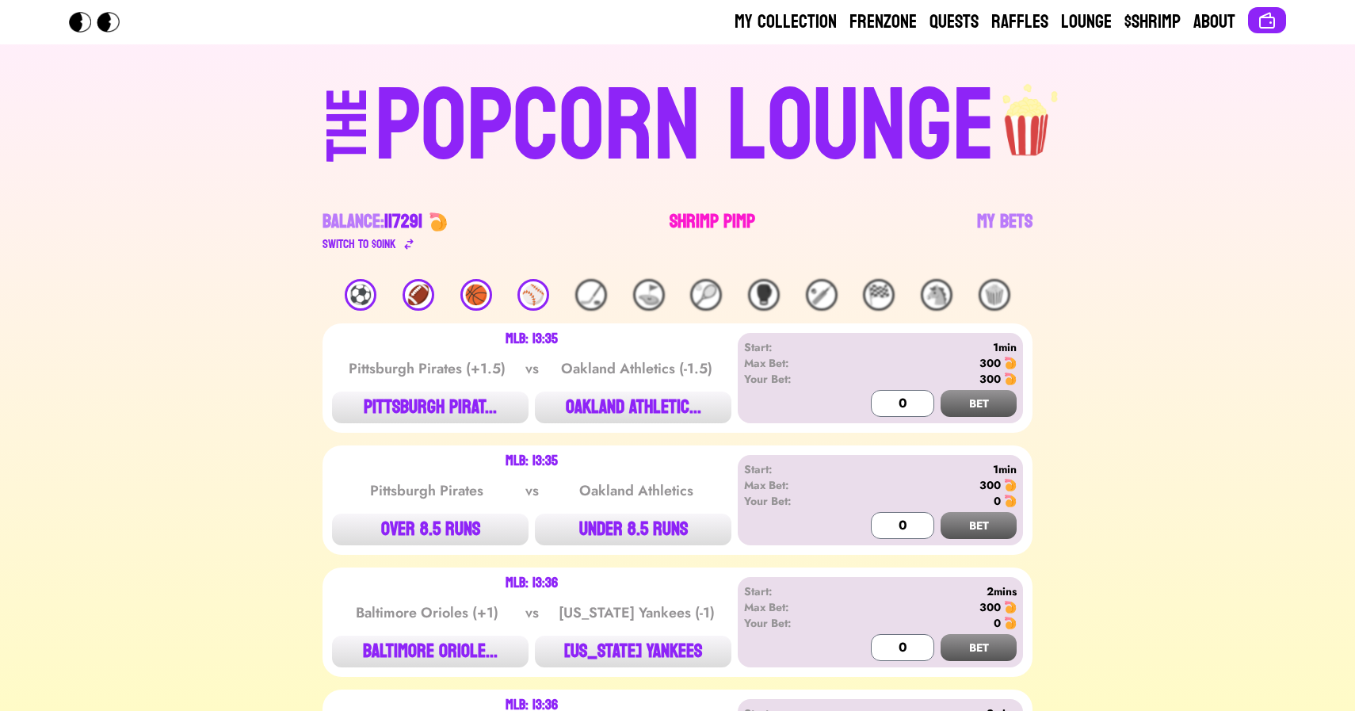
click at [703, 214] on link "Shrimp Pimp" at bounding box center [713, 231] width 86 height 44
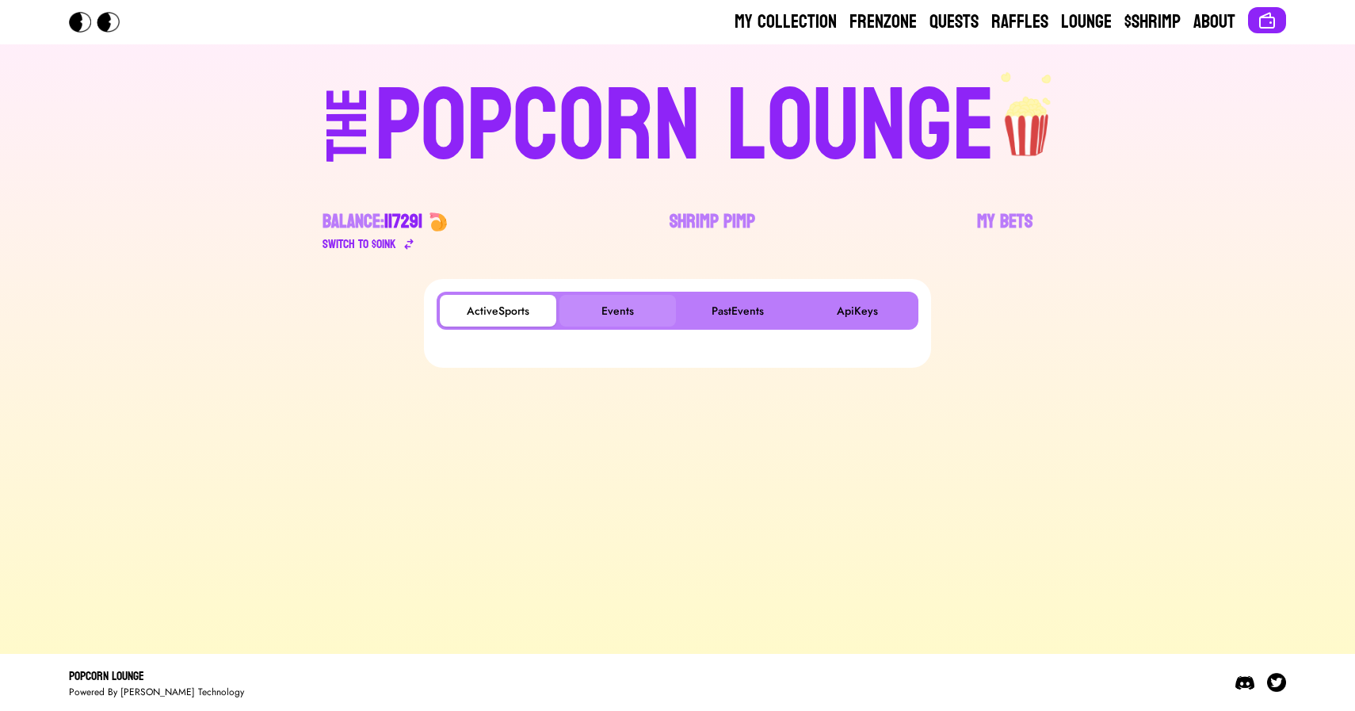
click at [612, 302] on button "Events" at bounding box center [617, 311] width 116 height 32
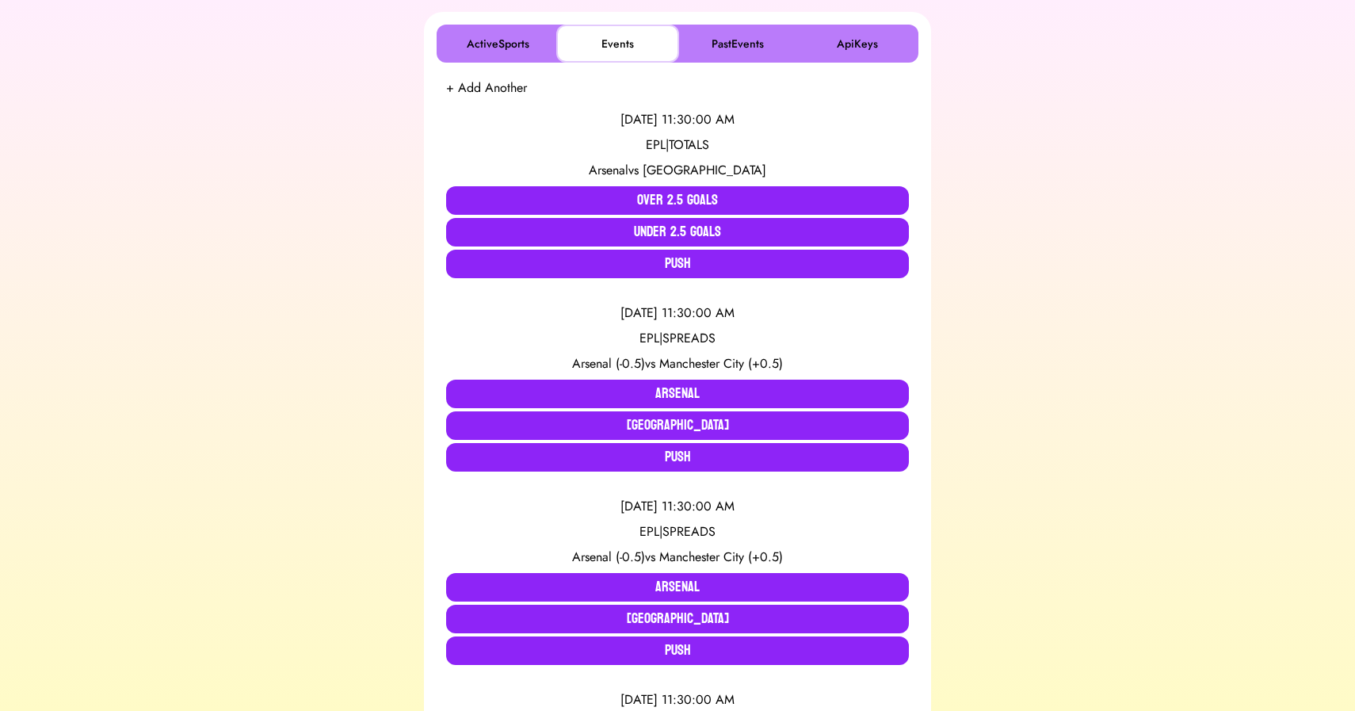
scroll to position [272, 0]
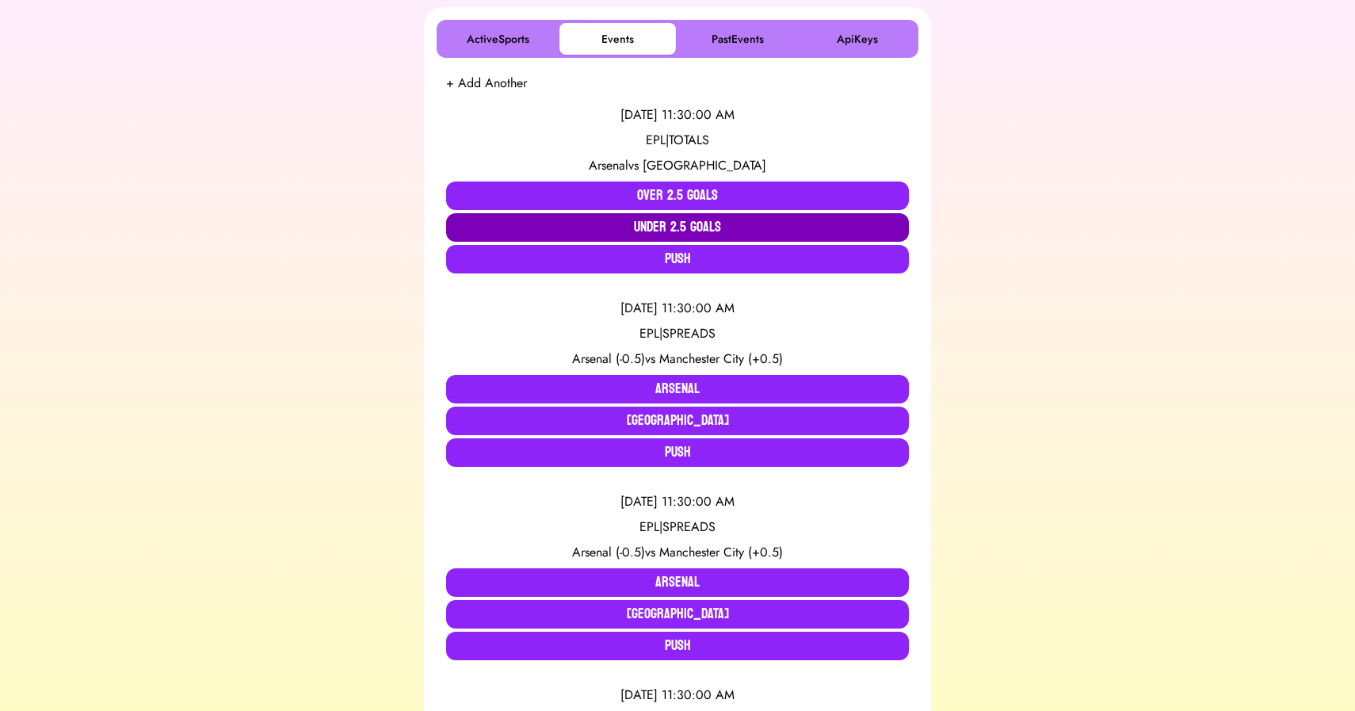
click at [612, 234] on button "Under 2.5 Goals" at bounding box center [677, 227] width 463 height 29
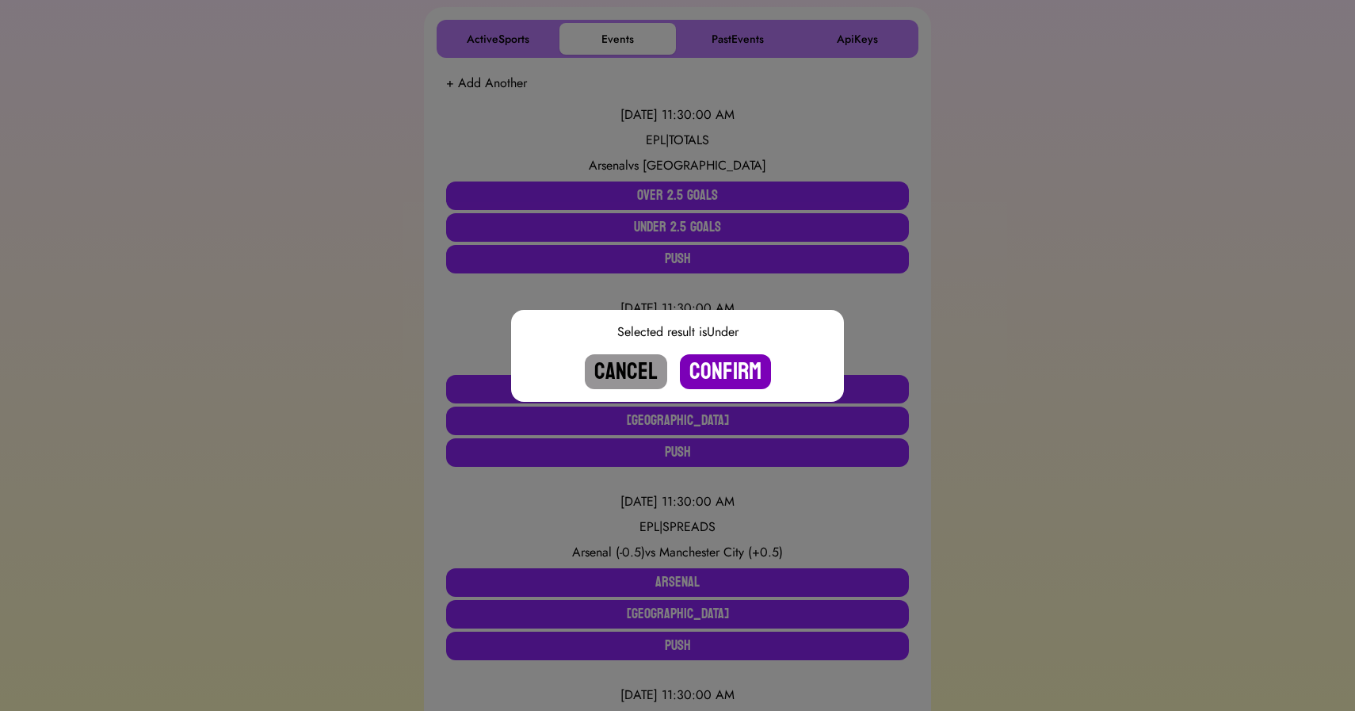
click at [721, 375] on button "Confirm" at bounding box center [725, 371] width 91 height 35
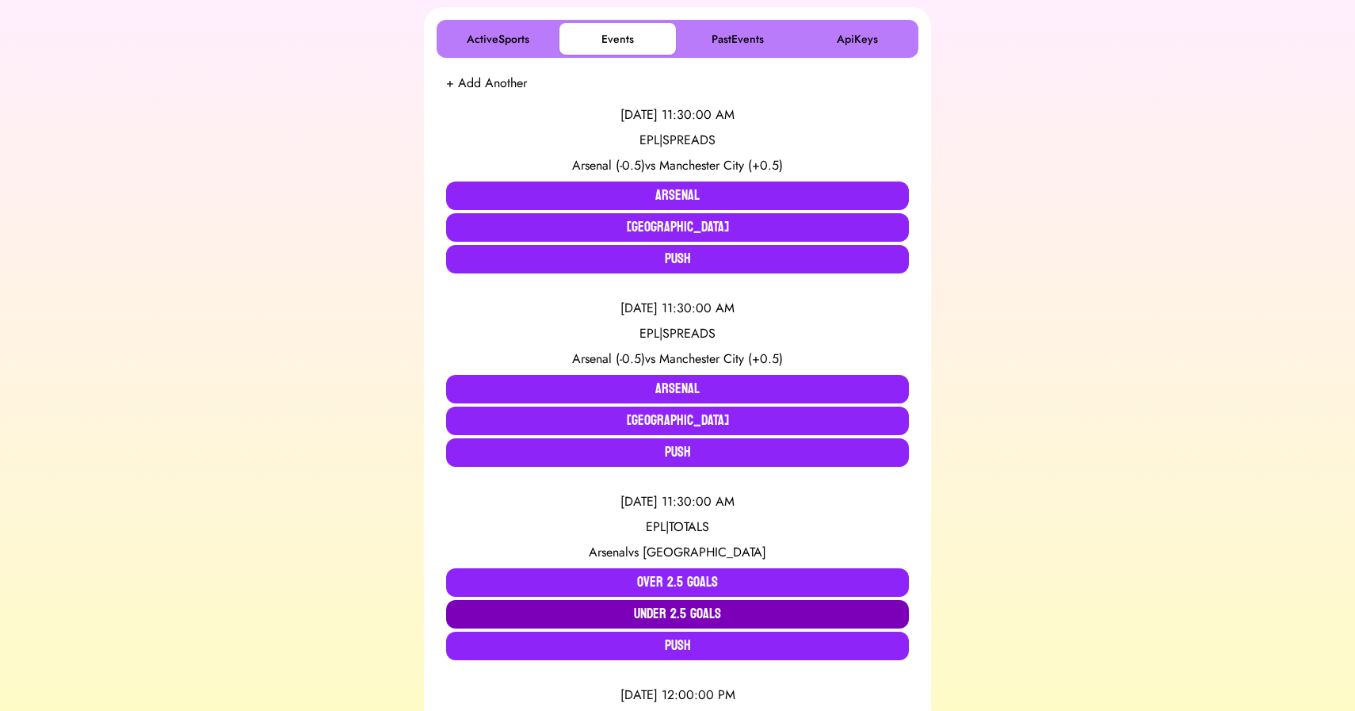
click at [669, 614] on button "Under 2.5 Goals" at bounding box center [677, 614] width 463 height 29
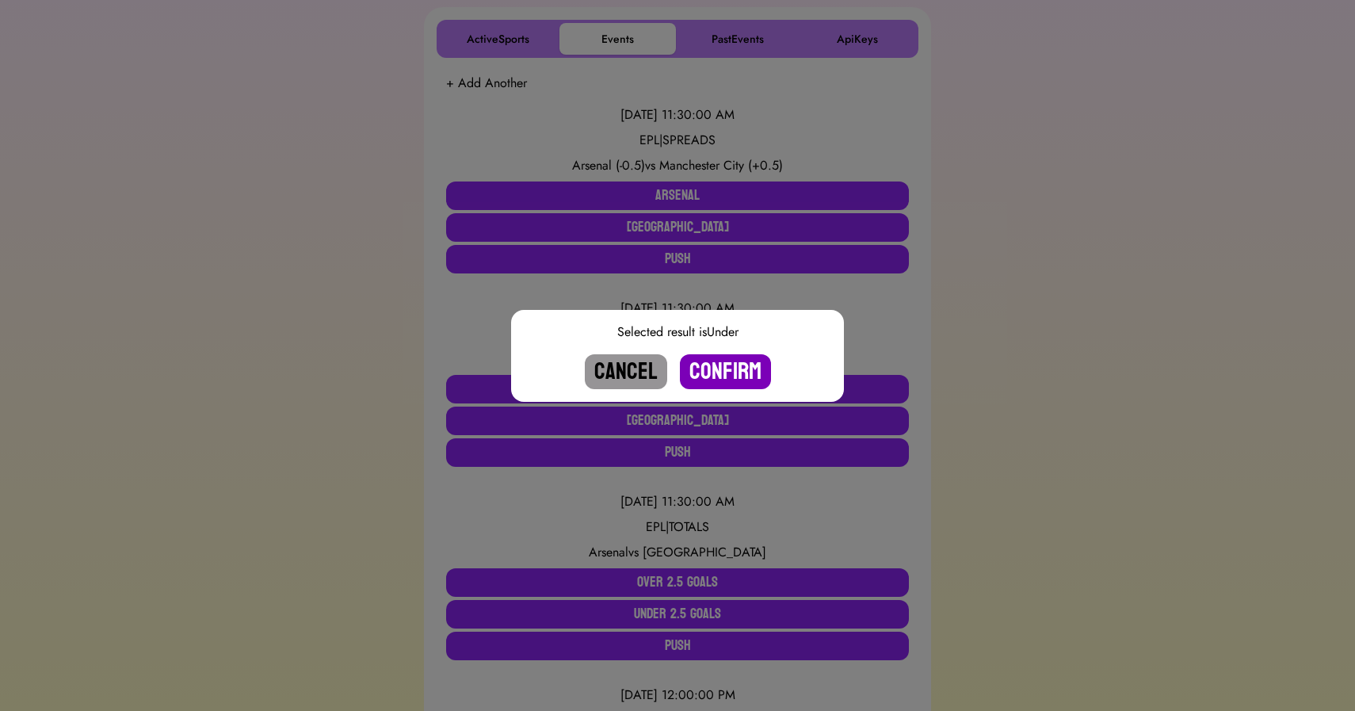
click at [712, 374] on button "Confirm" at bounding box center [725, 371] width 91 height 35
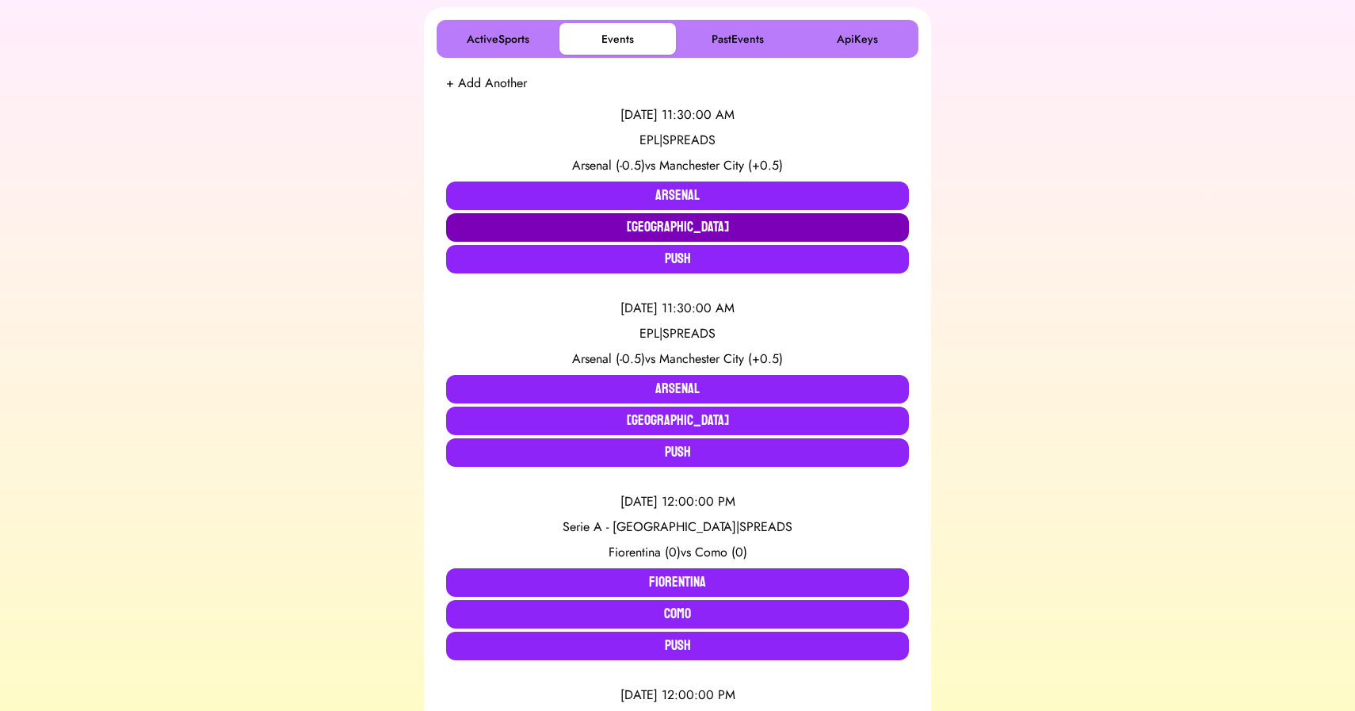
click at [674, 227] on button "[GEOGRAPHIC_DATA]" at bounding box center [677, 227] width 463 height 29
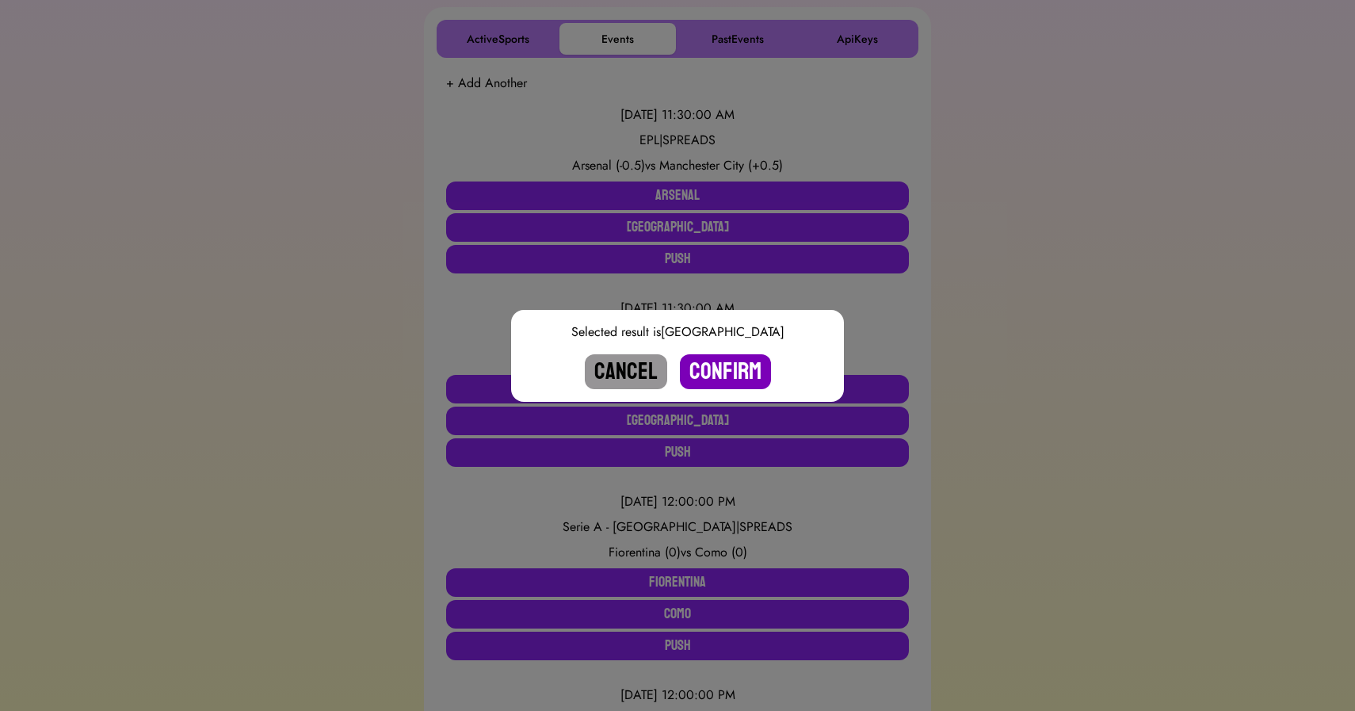
click at [714, 364] on button "Confirm" at bounding box center [725, 371] width 91 height 35
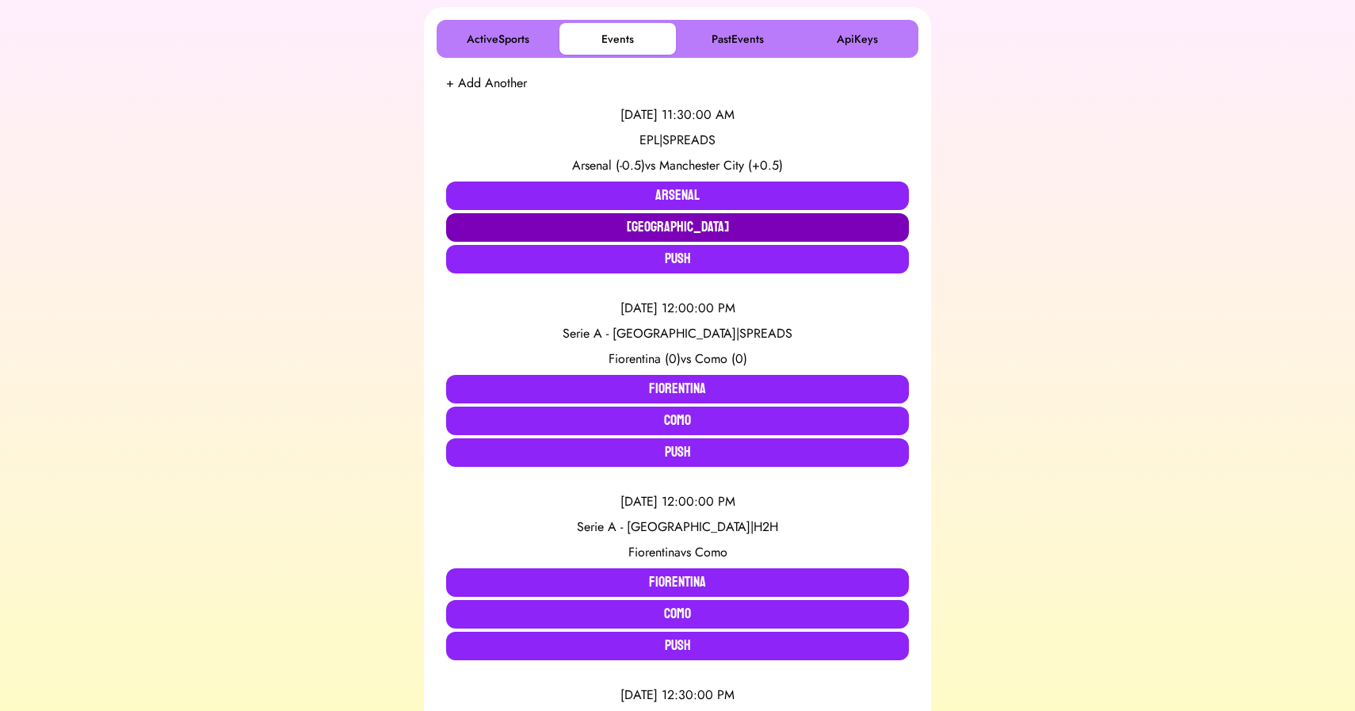
click at [682, 228] on button "[GEOGRAPHIC_DATA]" at bounding box center [677, 227] width 463 height 29
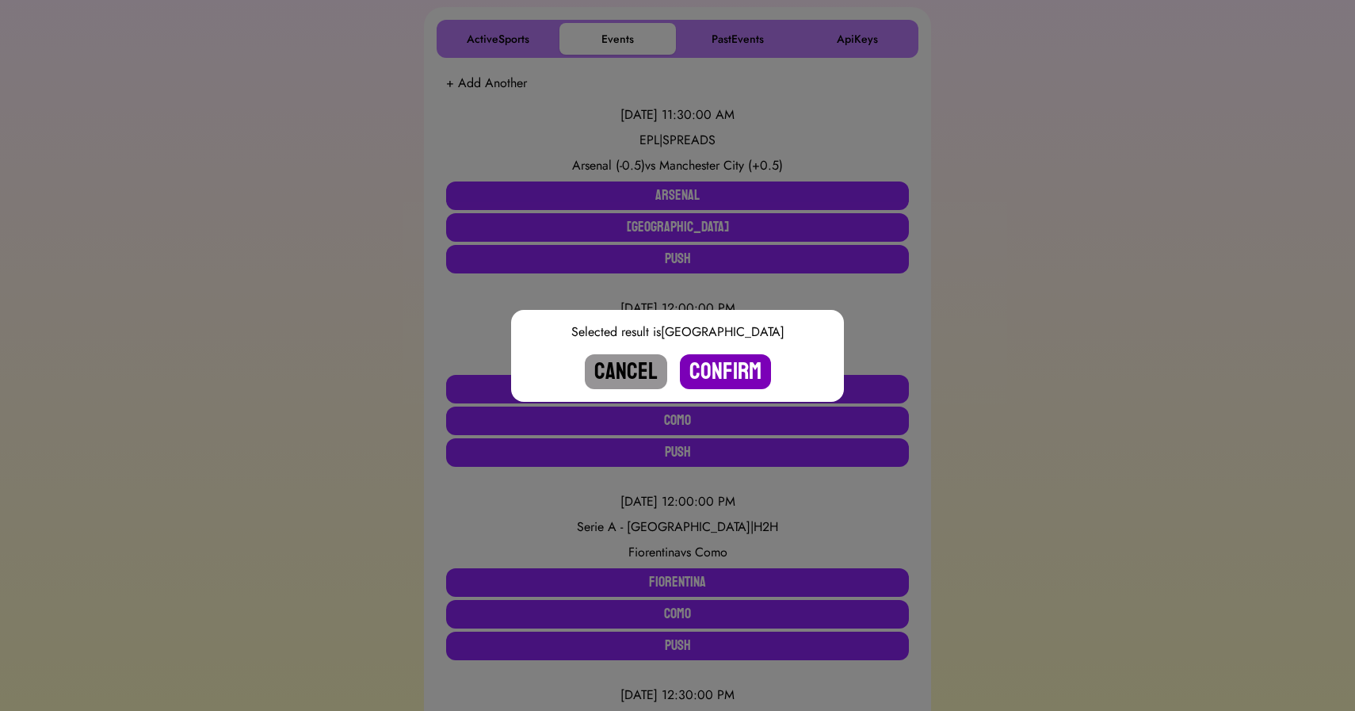
click at [712, 371] on button "Confirm" at bounding box center [725, 371] width 91 height 35
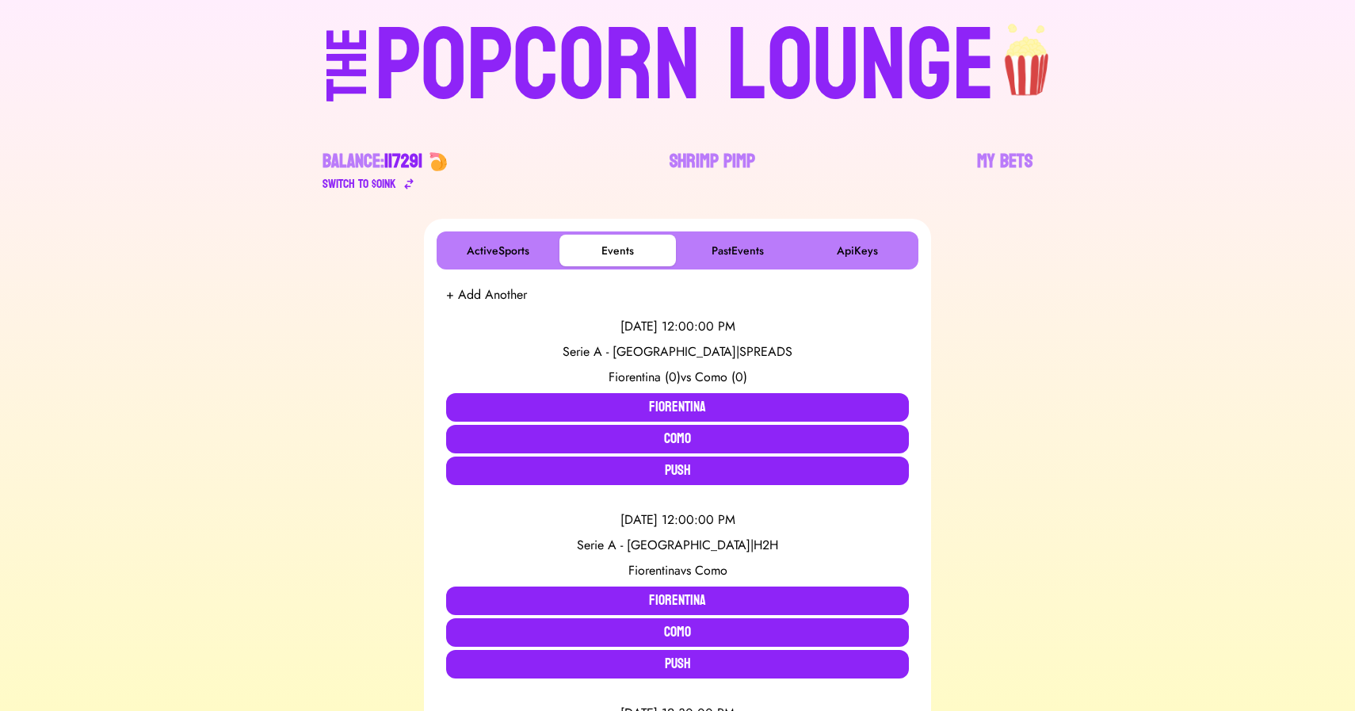
scroll to position [0, 0]
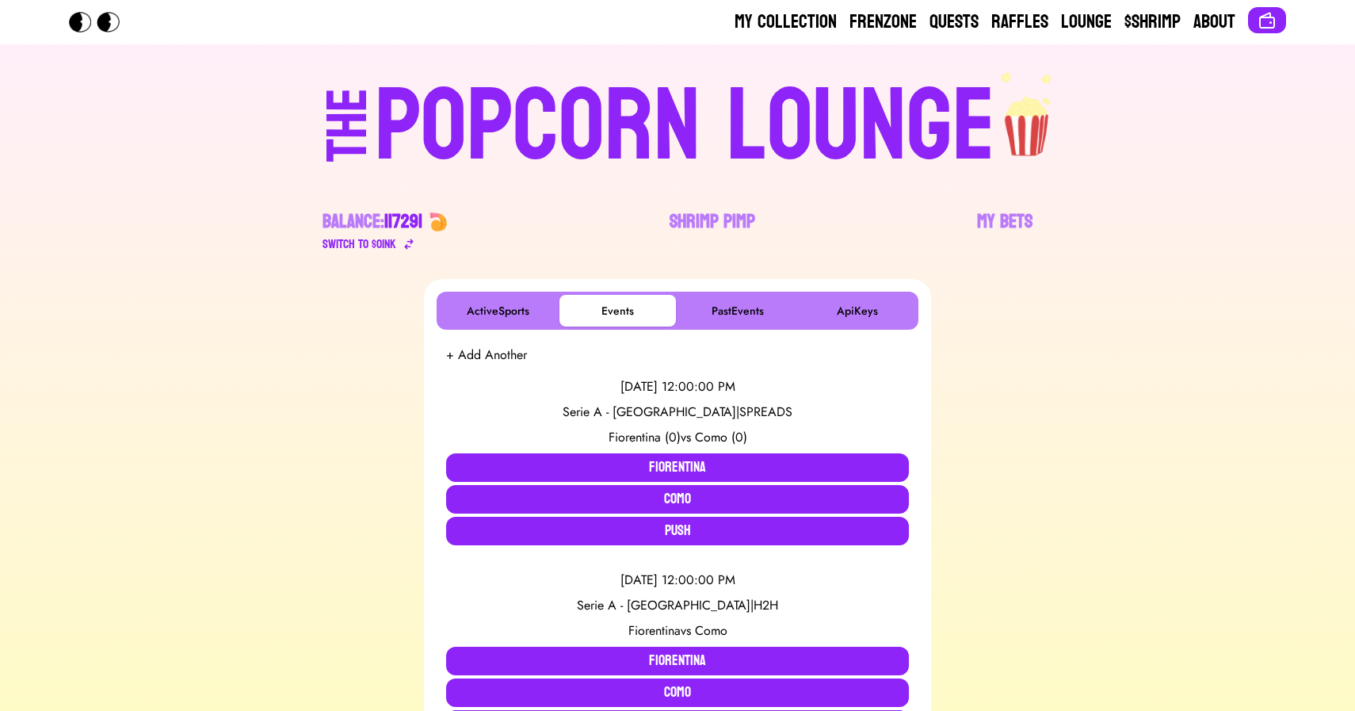
click at [555, 106] on div "POPCORN LOUNGE" at bounding box center [685, 126] width 620 height 101
